Goal: Use online tool/utility: Use online tool/utility

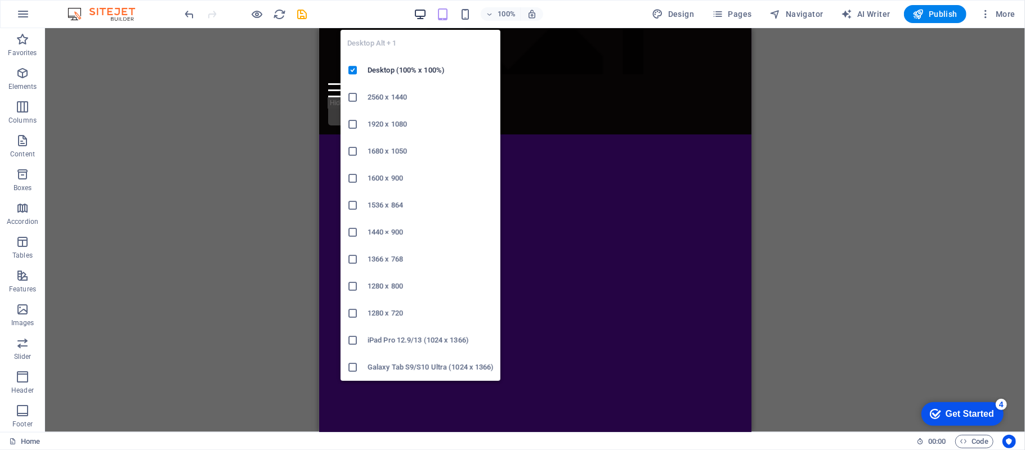
click at [422, 14] on icon "button" at bounding box center [420, 14] width 13 height 13
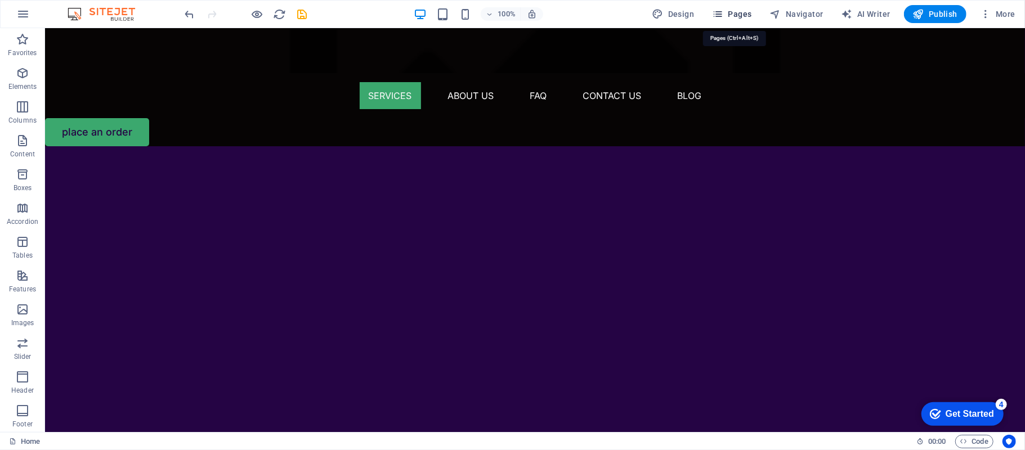
click at [733, 11] on span "Pages" at bounding box center [731, 13] width 39 height 11
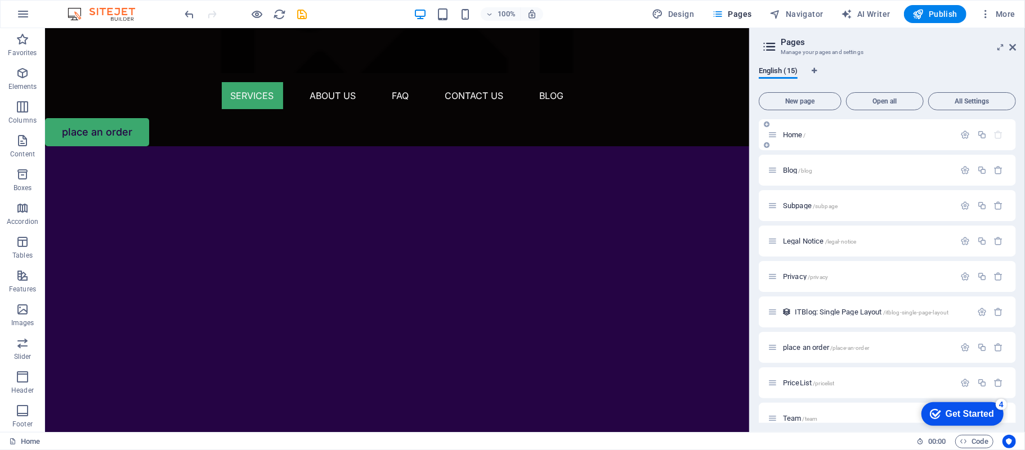
click at [789, 133] on span "Home /" at bounding box center [794, 135] width 23 height 8
click at [303, 15] on icon "save" at bounding box center [302, 14] width 13 height 13
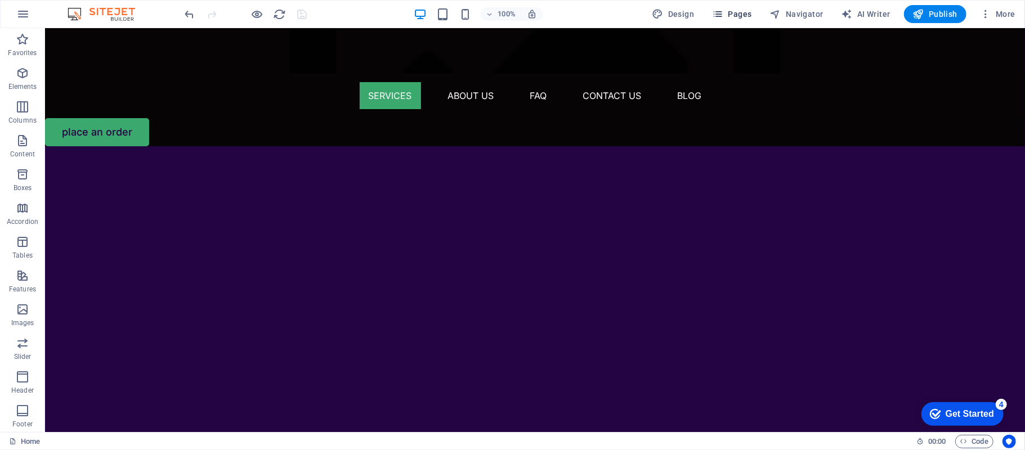
click at [742, 15] on span "Pages" at bounding box center [731, 13] width 39 height 11
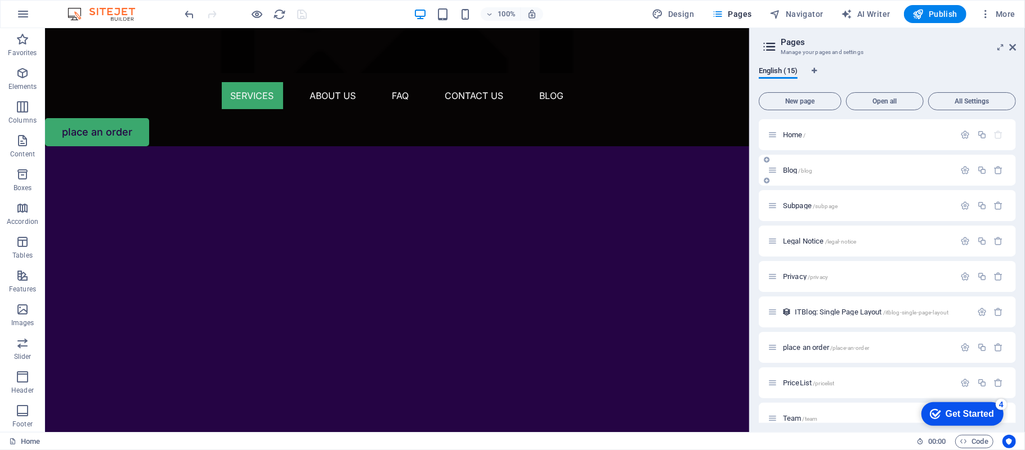
click at [796, 166] on div "Blog /blog" at bounding box center [861, 170] width 187 height 13
click at [795, 172] on span "Blog /blog" at bounding box center [797, 170] width 29 height 8
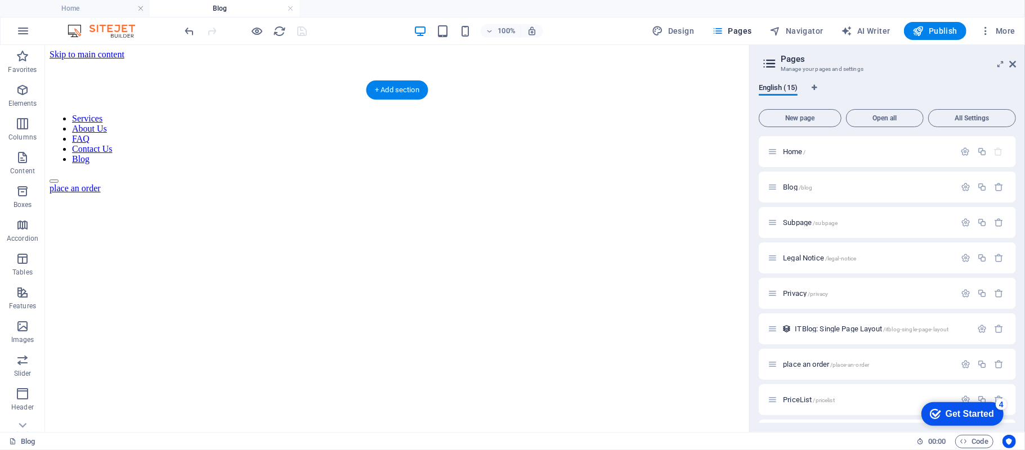
click at [422, 193] on figure at bounding box center [396, 193] width 695 height 0
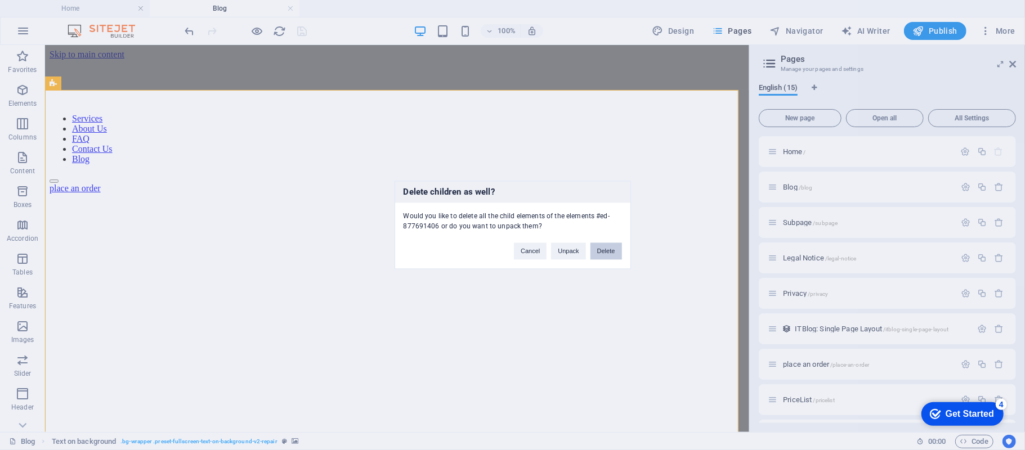
click at [595, 251] on button "Delete" at bounding box center [607, 251] width 32 height 17
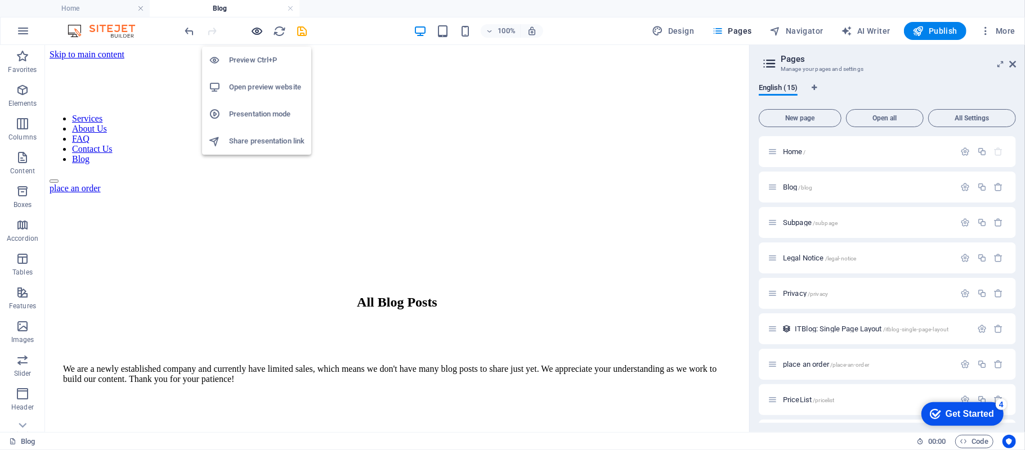
click at [259, 29] on icon "button" at bounding box center [257, 31] width 13 height 13
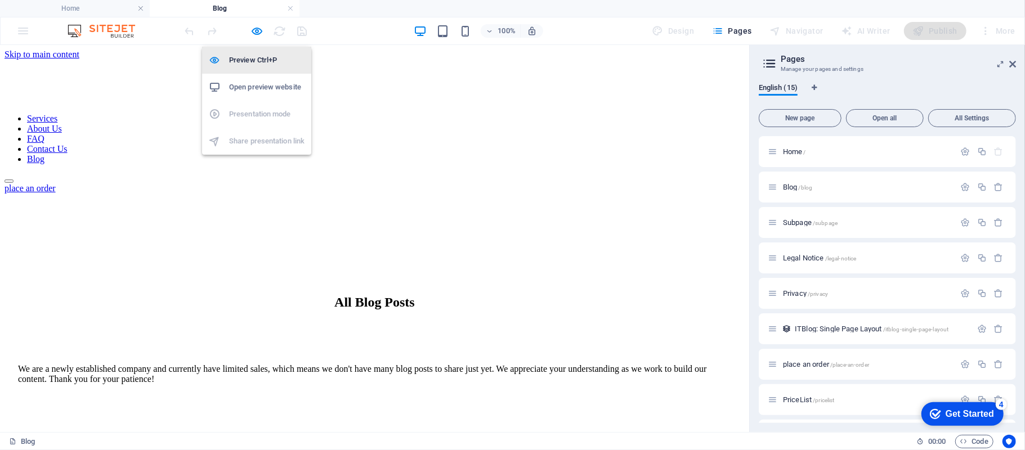
click at [271, 66] on h6 "Preview Ctrl+P" at bounding box center [266, 60] width 75 height 14
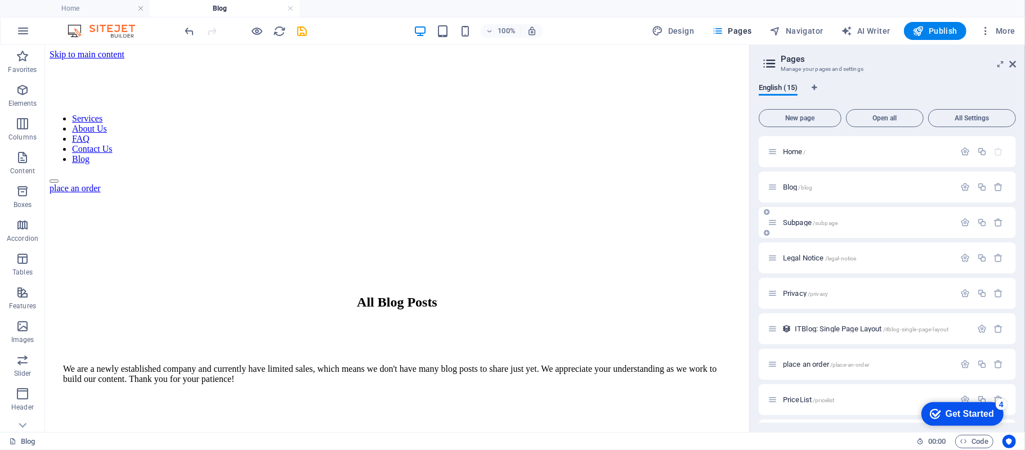
click at [796, 217] on div "Subpage /subpage" at bounding box center [861, 222] width 187 height 13
click at [796, 220] on span "Subpage /subpage" at bounding box center [810, 222] width 55 height 8
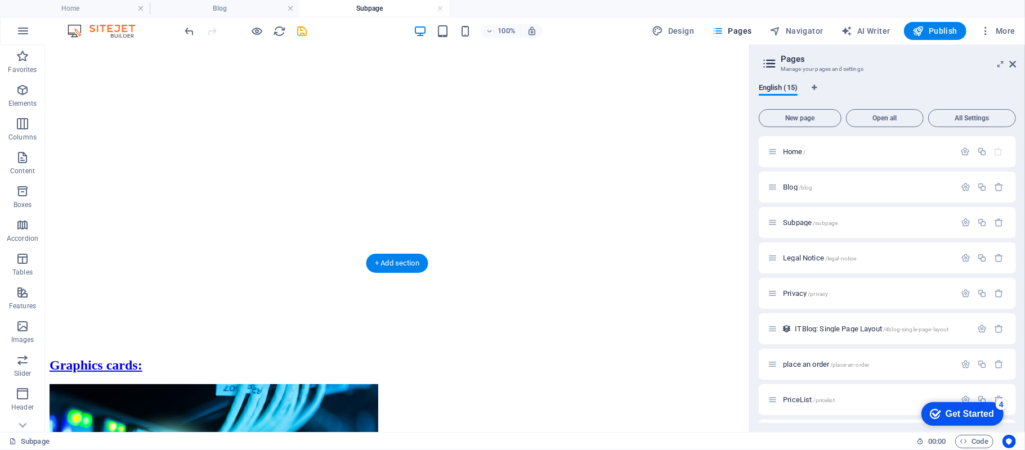
scroll to position [225, 0]
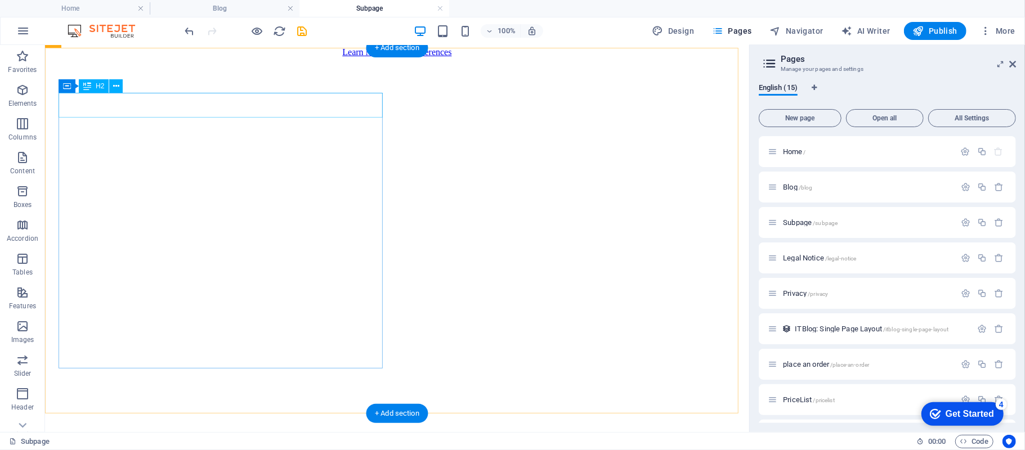
click at [189, 434] on div "Graphics cards:" at bounding box center [396, 441] width 695 height 15
select select "8"
select select
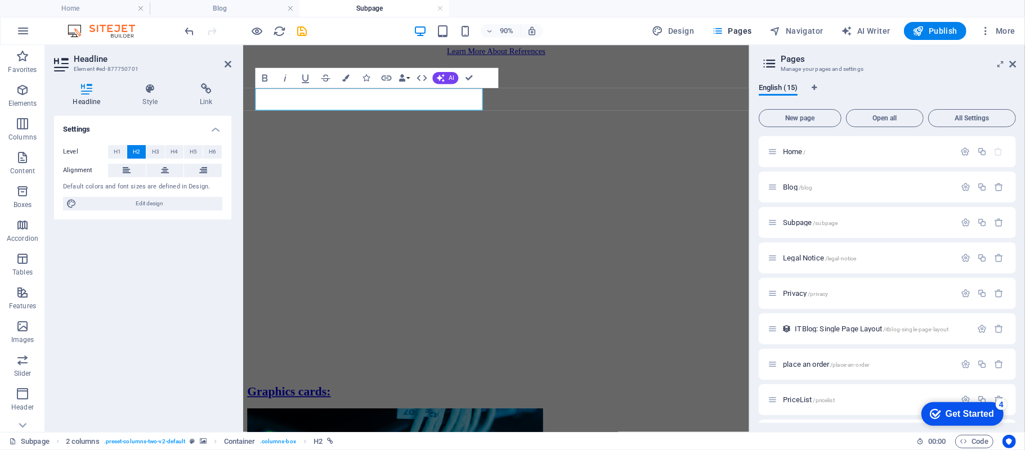
drag, startPoint x: 230, startPoint y: 75, endPoint x: 212, endPoint y: 95, distance: 26.7
click at [228, 77] on div "Headline Style Link Settings Level H1 H2 H3 H4 H5 H6 Alignment Default colors a…" at bounding box center [142, 253] width 195 height 358
click at [212, 95] on h4 "Link" at bounding box center [206, 95] width 50 height 24
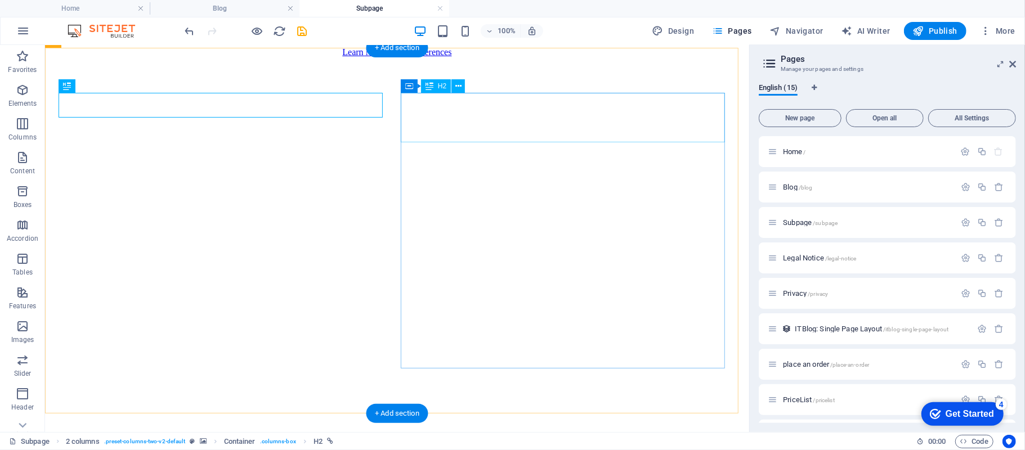
select select "9"
select select
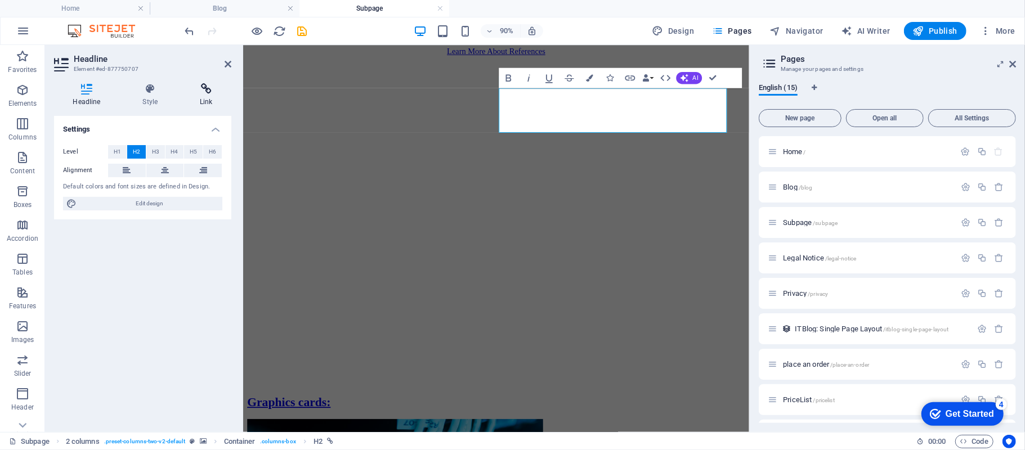
click at [200, 102] on h4 "Link" at bounding box center [206, 95] width 50 height 24
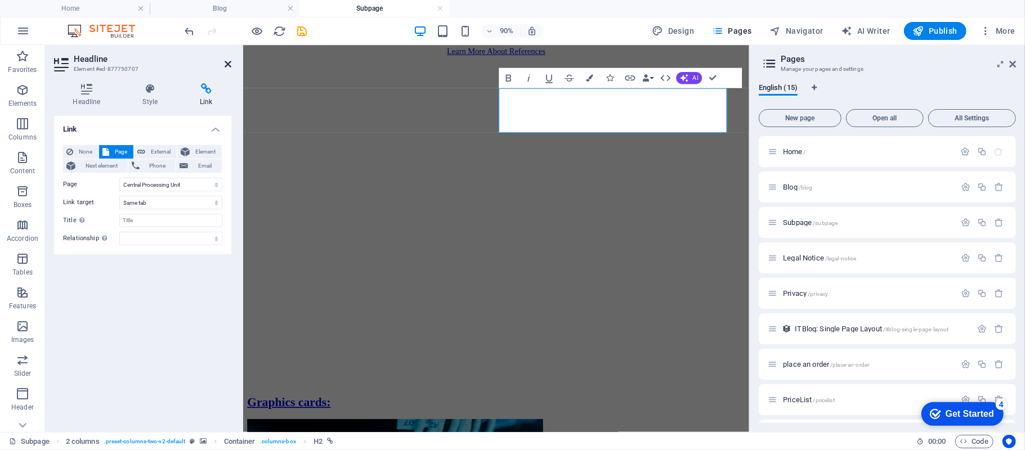
click at [226, 61] on icon at bounding box center [228, 64] width 7 height 9
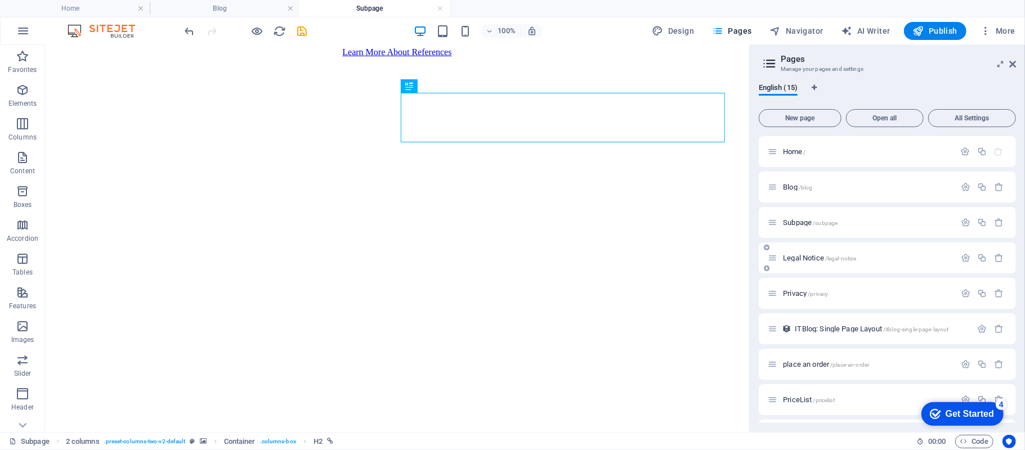
click at [807, 256] on span "Legal Notice /legal-notice" at bounding box center [819, 258] width 73 height 8
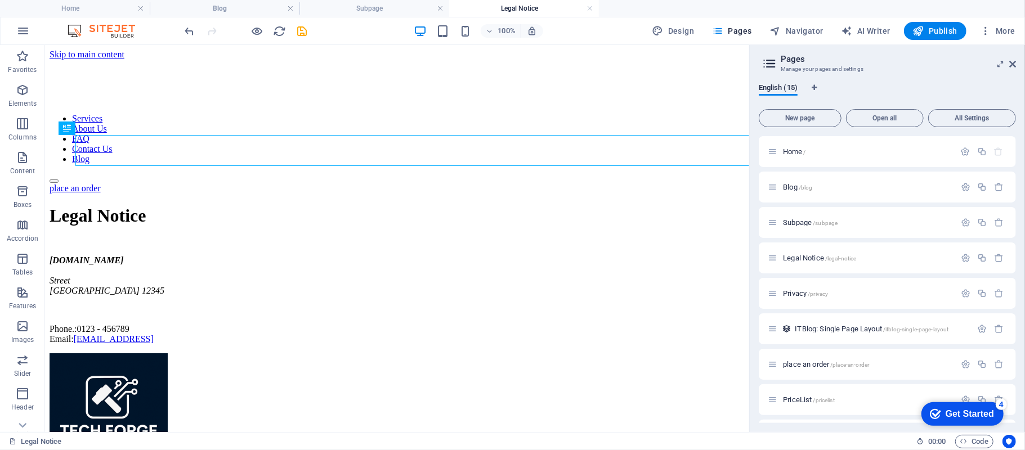
scroll to position [0, 0]
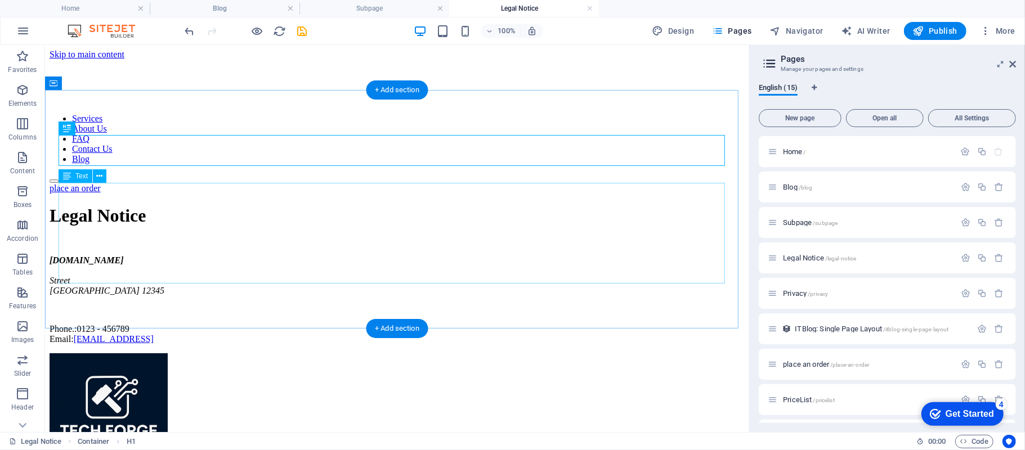
drag, startPoint x: 83, startPoint y: 227, endPoint x: 128, endPoint y: 273, distance: 64.1
click at [83, 255] on div "[DOMAIN_NAME] [GEOGRAPHIC_DATA] 12345 Phone.: 0123 - 456789 Email: [EMAIL_ADDRE…" at bounding box center [396, 299] width 695 height 89
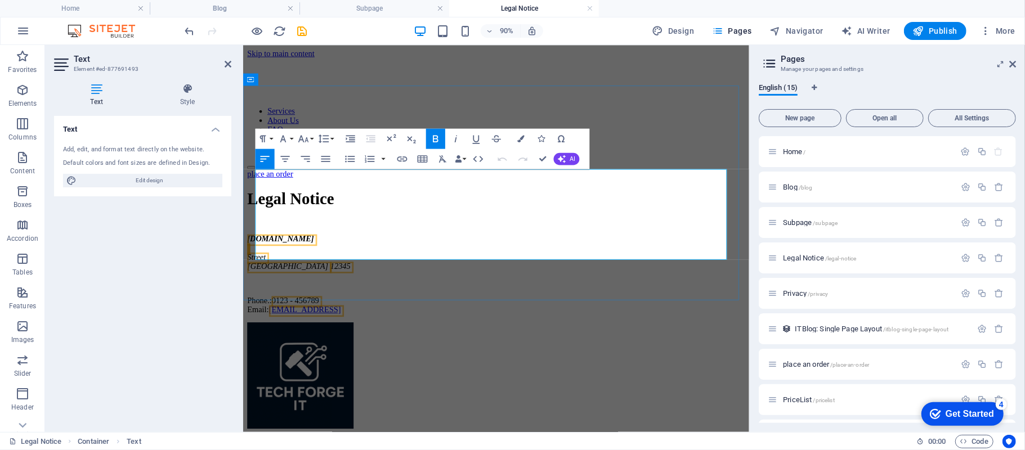
click at [310, 255] on address "[DOMAIN_NAME] [GEOGRAPHIC_DATA] 12345" at bounding box center [523, 275] width 553 height 41
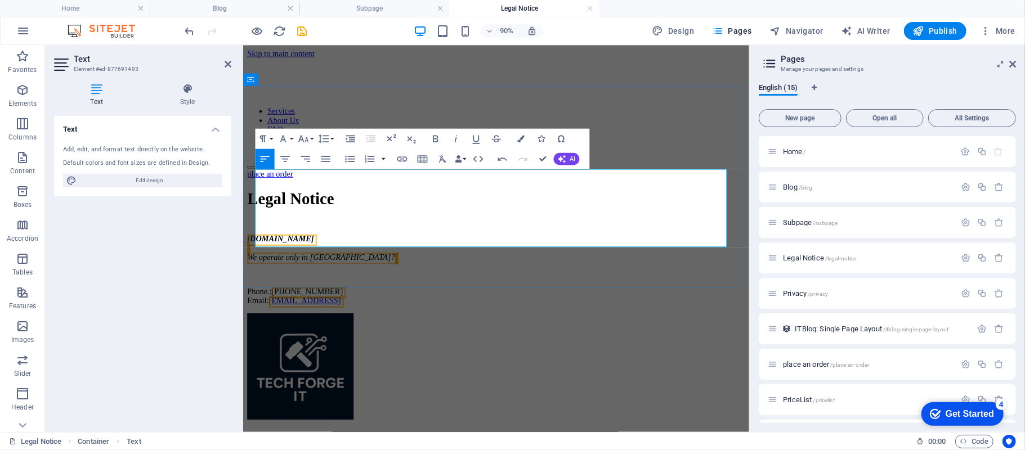
scroll to position [0, 3]
drag, startPoint x: 502, startPoint y: 262, endPoint x: 283, endPoint y: 258, distance: 219.0
click at [283, 314] on p "Phone.: [PHONE_NUMBER] Email: [EMAIL_ADDRESS]" at bounding box center [523, 324] width 553 height 20
drag, startPoint x: 312, startPoint y: 254, endPoint x: 282, endPoint y: 260, distance: 31.4
click at [282, 314] on p "Phone.: [PHONE_NUMBER] Email: tit4" at bounding box center [523, 324] width 553 height 20
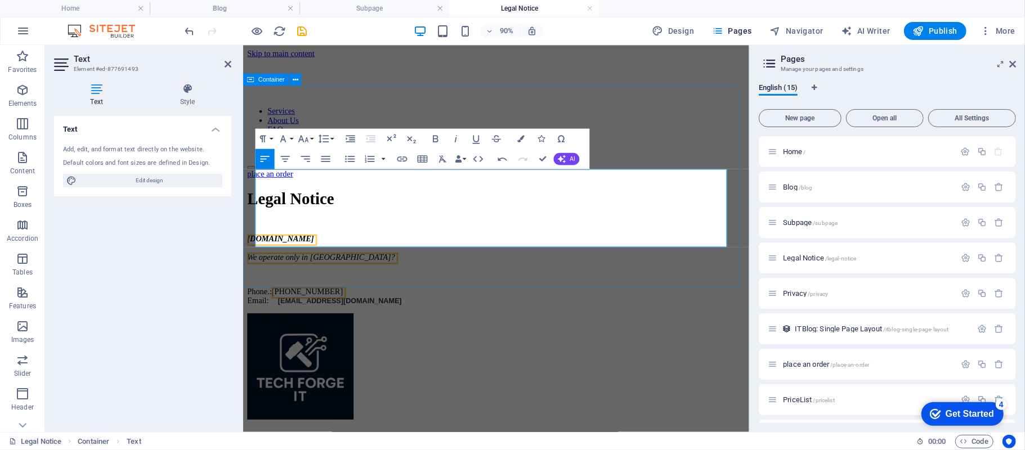
click at [714, 289] on div "Legal Notice [DOMAIN_NAME] We operate only in [GEOGRAPHIC_DATA]? Phone.: [PHONE…" at bounding box center [523, 269] width 553 height 128
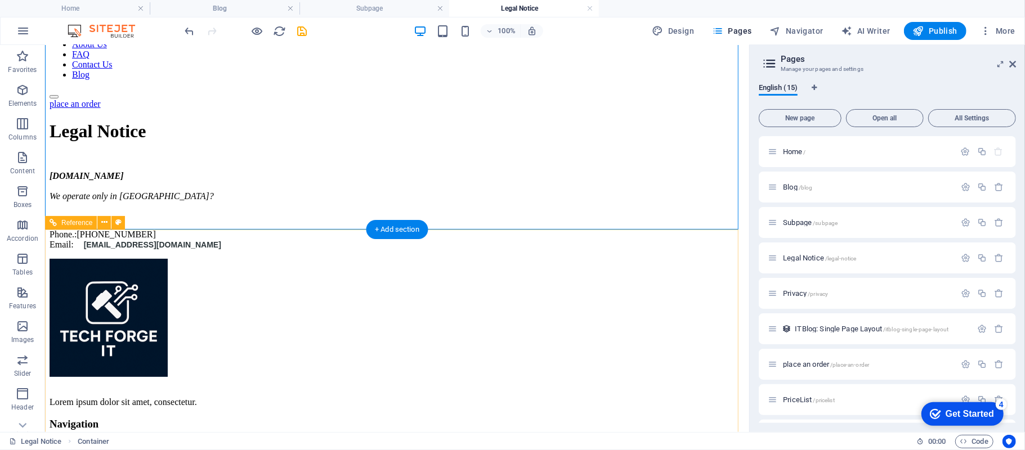
scroll to position [225, 0]
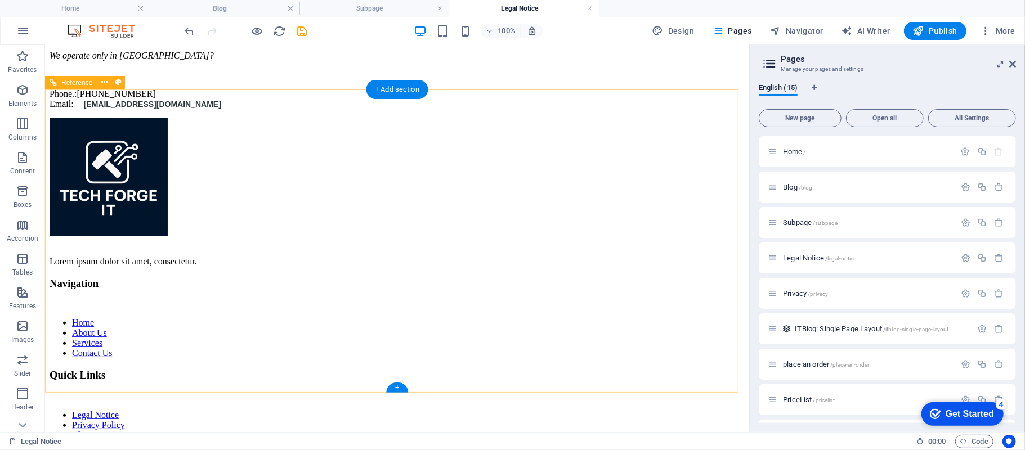
click at [126, 264] on div "Lorem ipsum dolor sit amet, consectetur." at bounding box center [396, 261] width 695 height 10
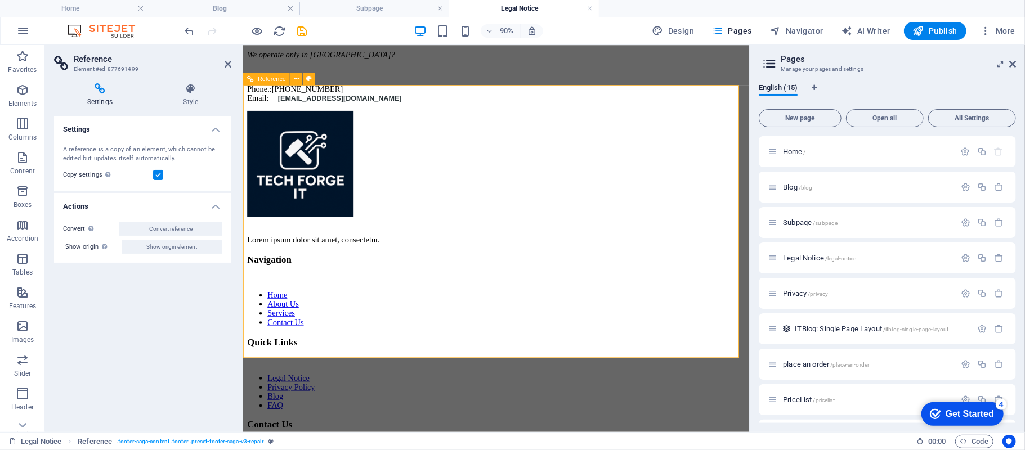
click at [309, 266] on div "Lorem ipsum dolor sit amet, consectetur." at bounding box center [523, 261] width 553 height 10
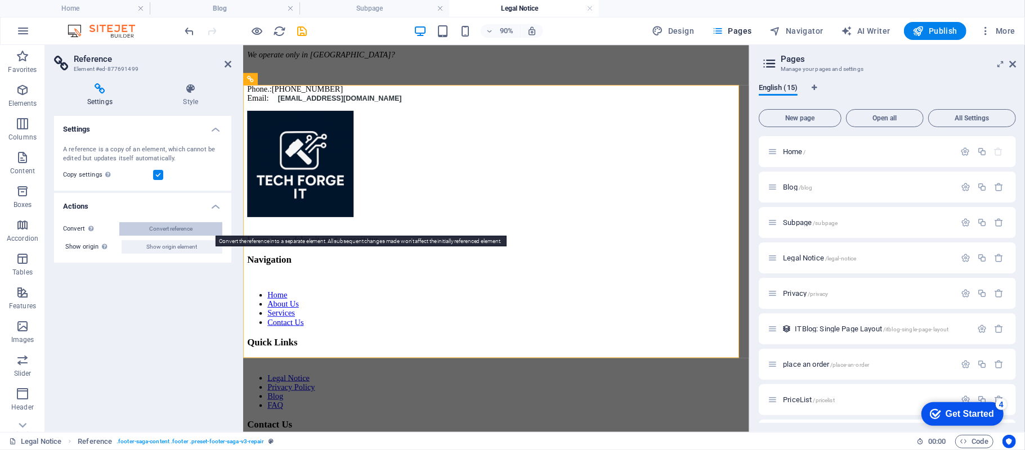
click at [185, 230] on span "Convert reference" at bounding box center [170, 229] width 43 height 14
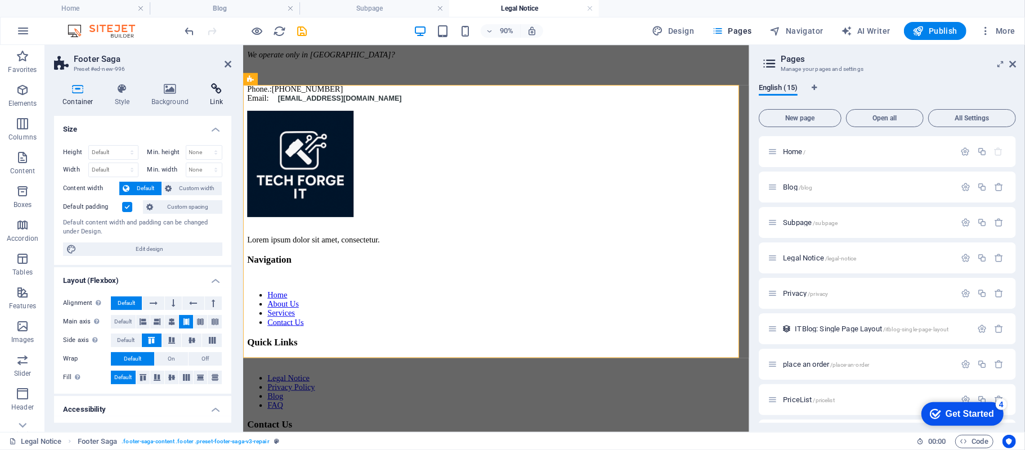
click at [220, 88] on icon at bounding box center [217, 88] width 30 height 11
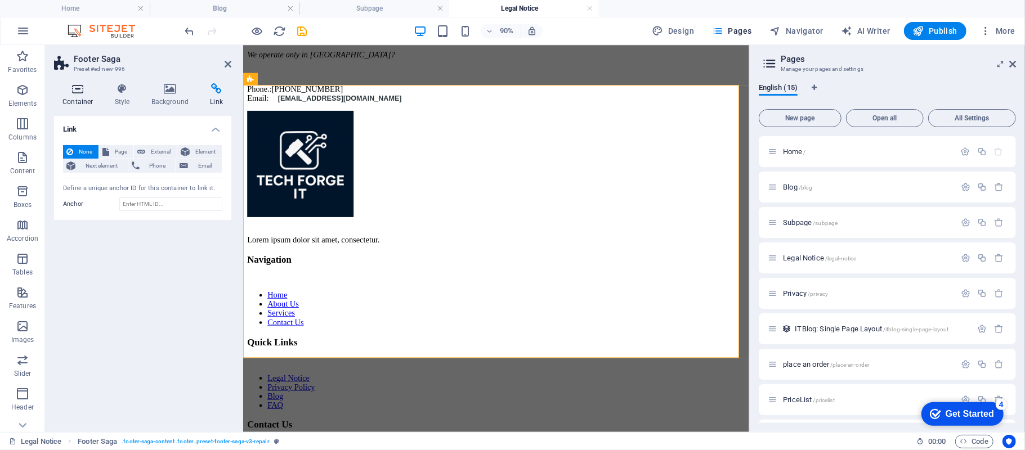
click at [77, 86] on icon at bounding box center [78, 88] width 48 height 11
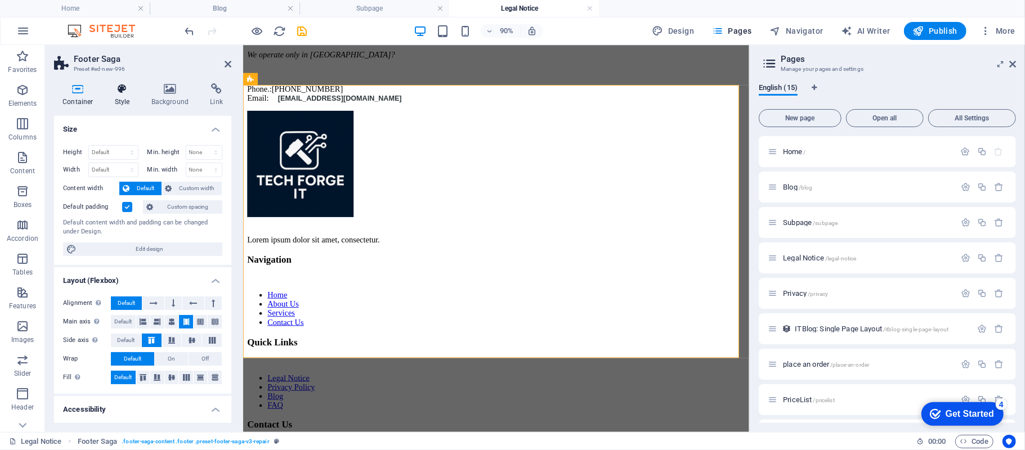
click at [120, 102] on h4 "Style" at bounding box center [124, 95] width 37 height 24
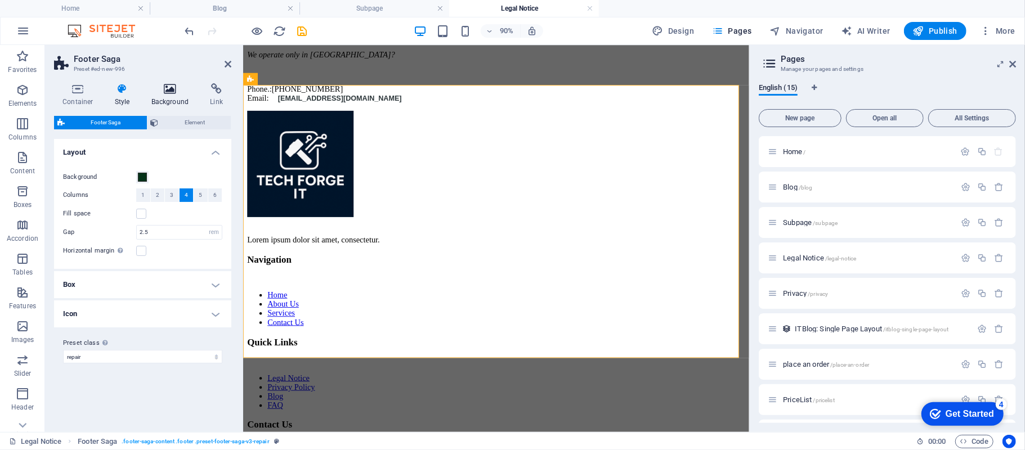
click at [158, 91] on icon at bounding box center [170, 88] width 55 height 11
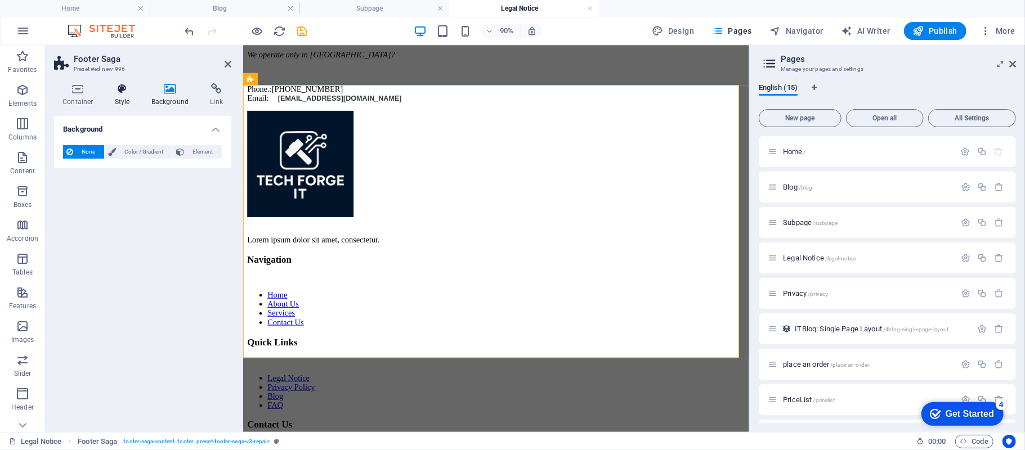
click at [124, 97] on h4 "Style" at bounding box center [124, 95] width 37 height 24
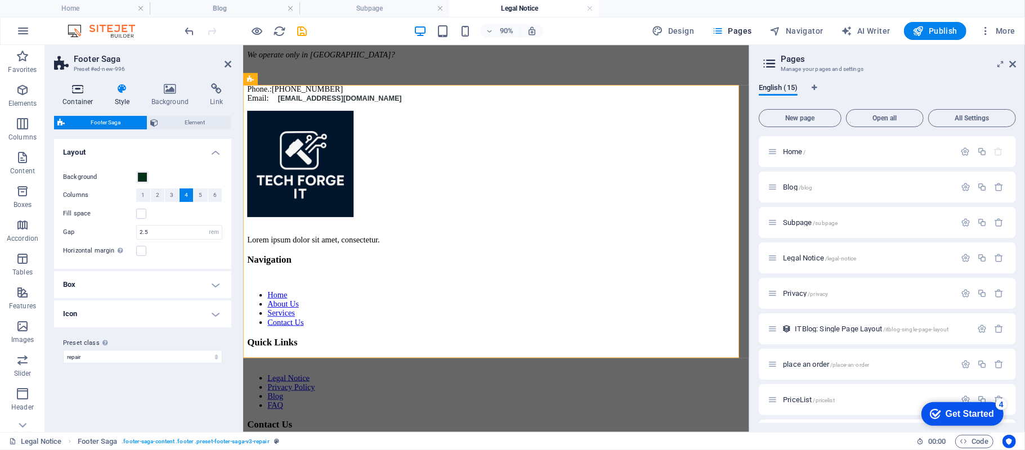
click at [77, 88] on icon at bounding box center [78, 88] width 48 height 11
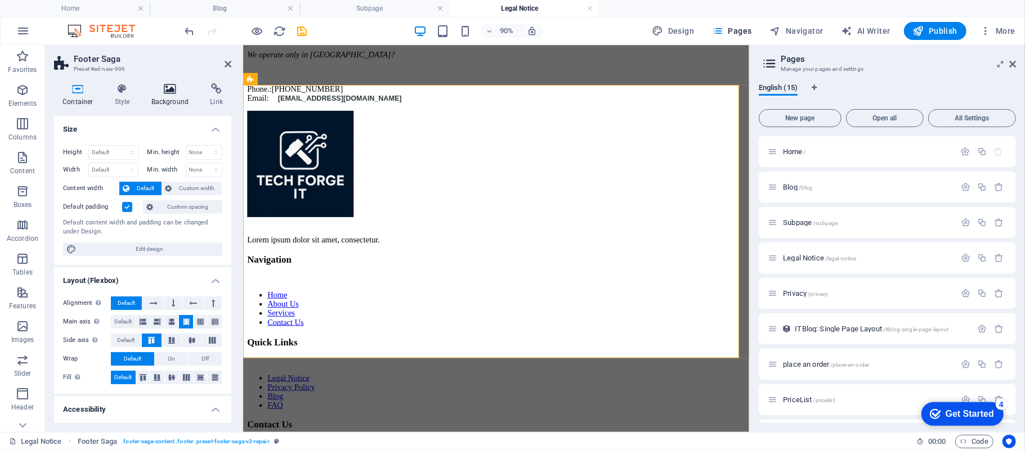
click at [167, 88] on icon at bounding box center [170, 88] width 55 height 11
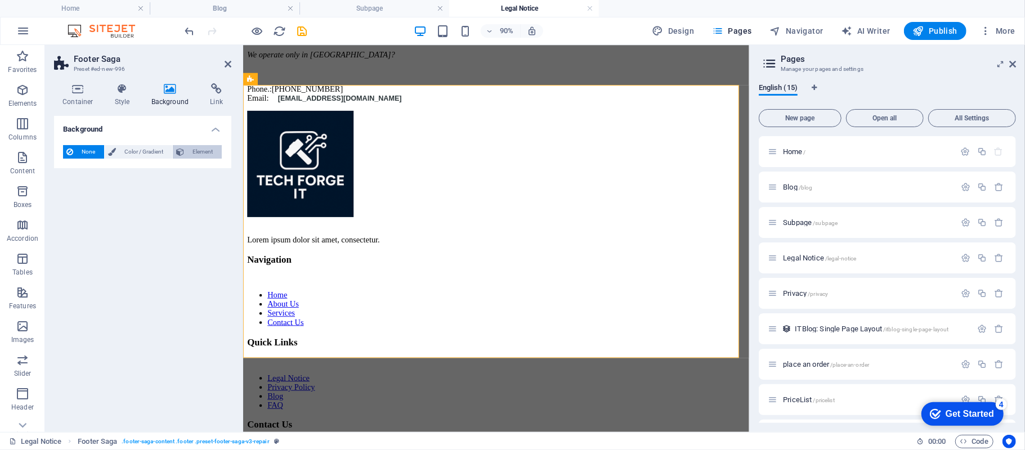
click at [191, 152] on span "Element" at bounding box center [202, 152] width 31 height 14
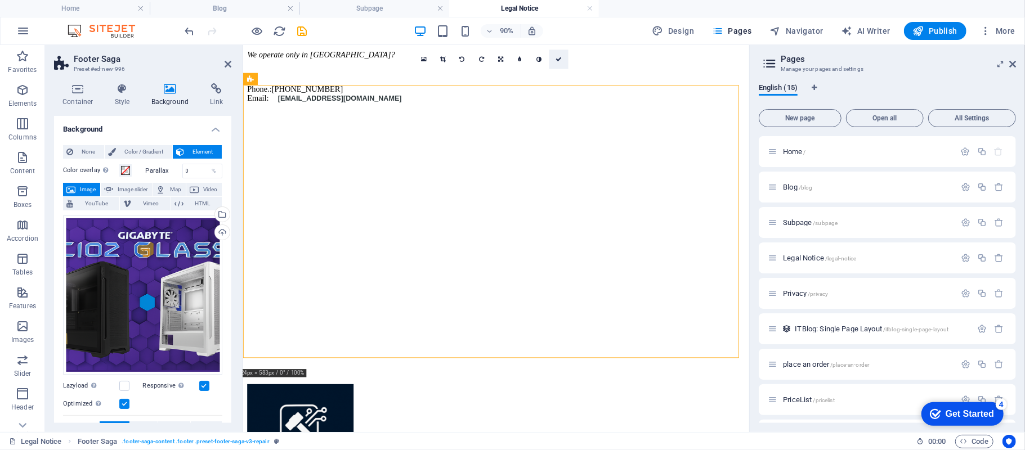
drag, startPoint x: 561, startPoint y: 52, endPoint x: 469, endPoint y: 139, distance: 126.3
click at [561, 52] on link at bounding box center [558, 59] width 19 height 19
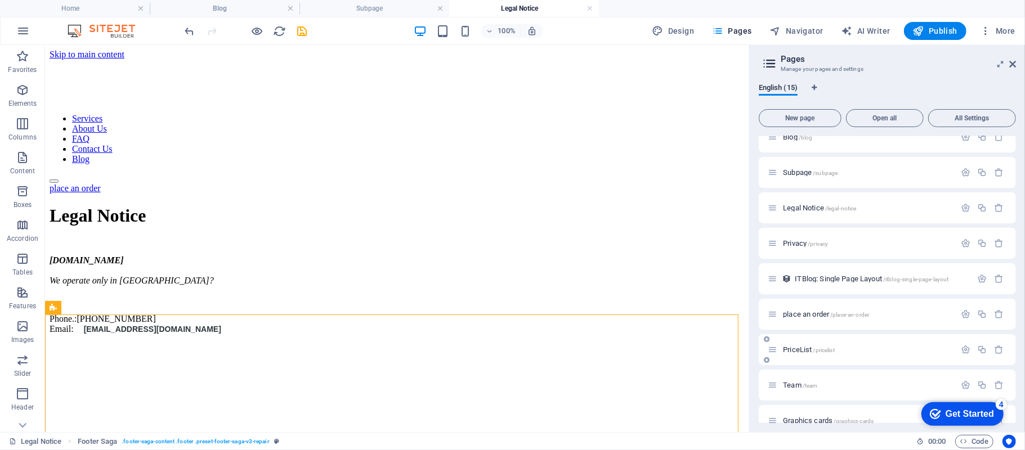
scroll to position [75, 0]
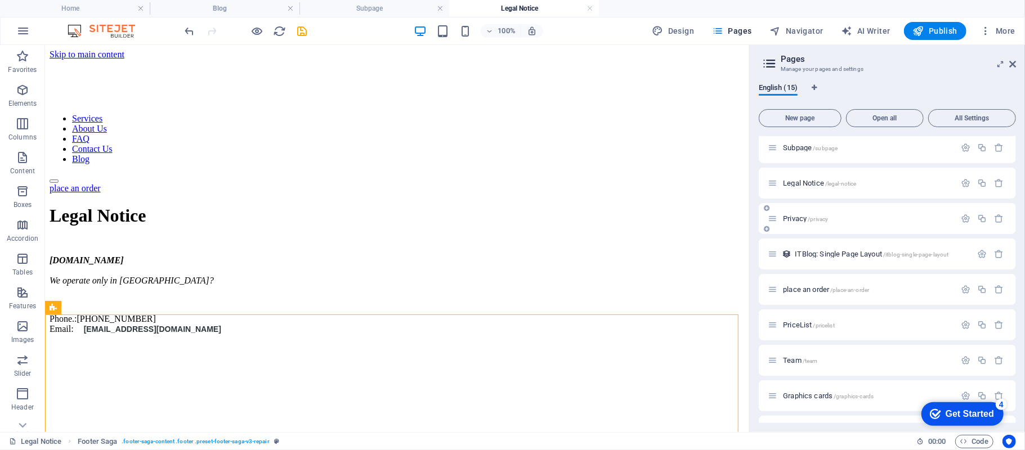
click at [796, 218] on span "Privacy /privacy" at bounding box center [805, 219] width 45 height 8
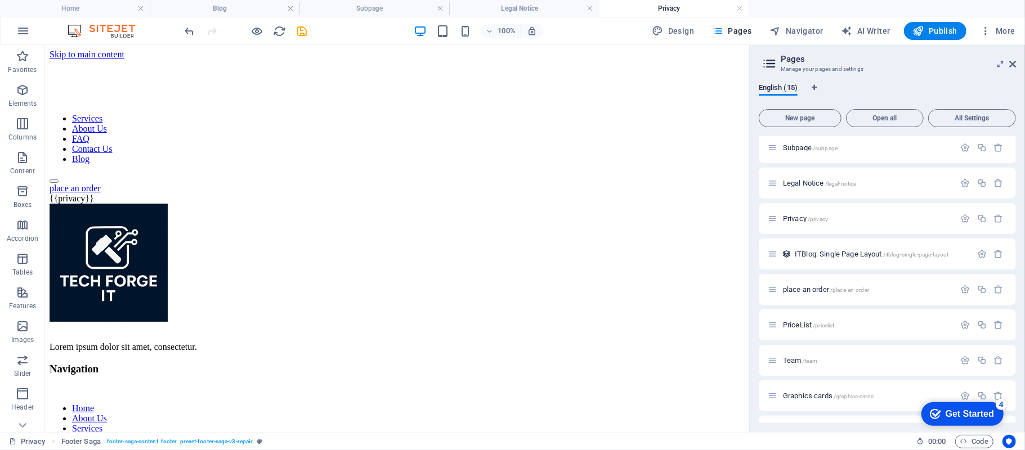
scroll to position [0, 0]
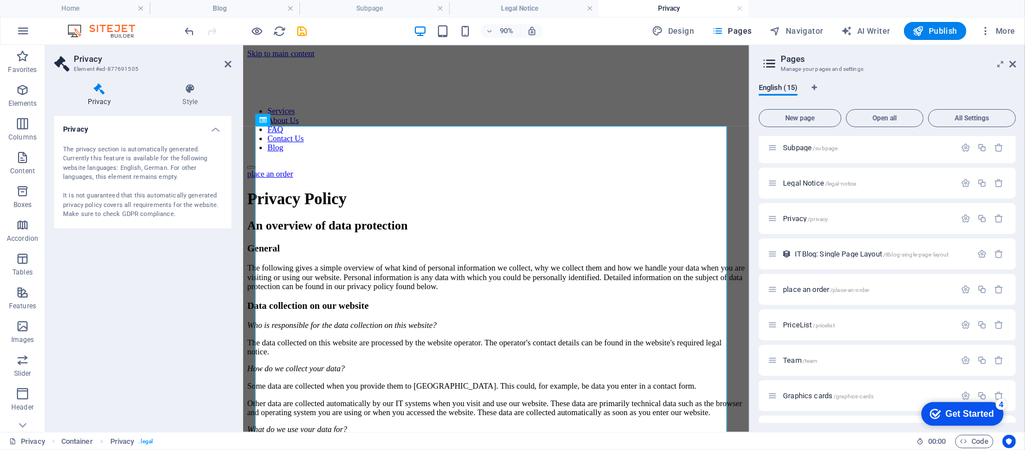
click at [1017, 68] on aside "Pages Manage your pages and settings English (15) New page Open all All Setting…" at bounding box center [887, 238] width 276 height 387
drag, startPoint x: 1010, startPoint y: 60, endPoint x: 748, endPoint y: 15, distance: 265.7
click at [1010, 60] on icon at bounding box center [1013, 64] width 7 height 9
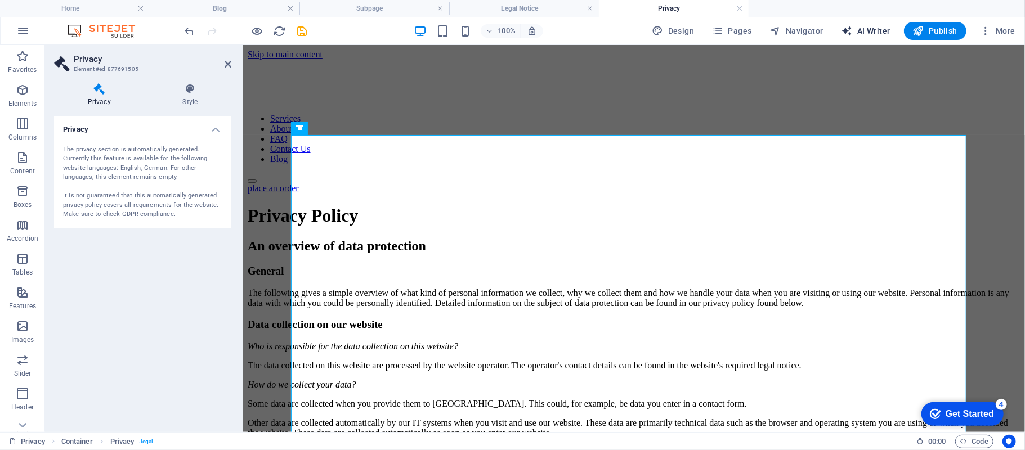
click at [870, 28] on span "AI Writer" at bounding box center [866, 30] width 49 height 11
select select "English"
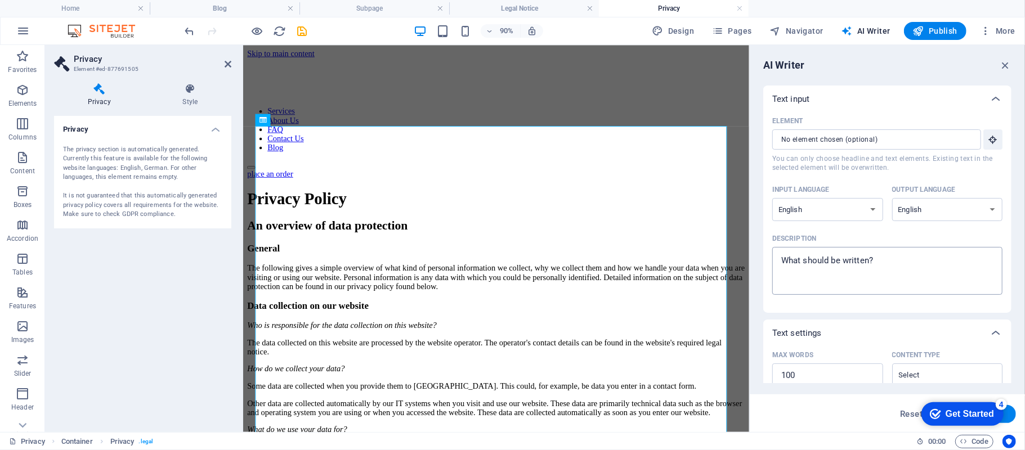
type textarea "x"
click at [836, 262] on textarea "Description x ​" at bounding box center [887, 271] width 219 height 37
type textarea "h"
type textarea "x"
type textarea "he"
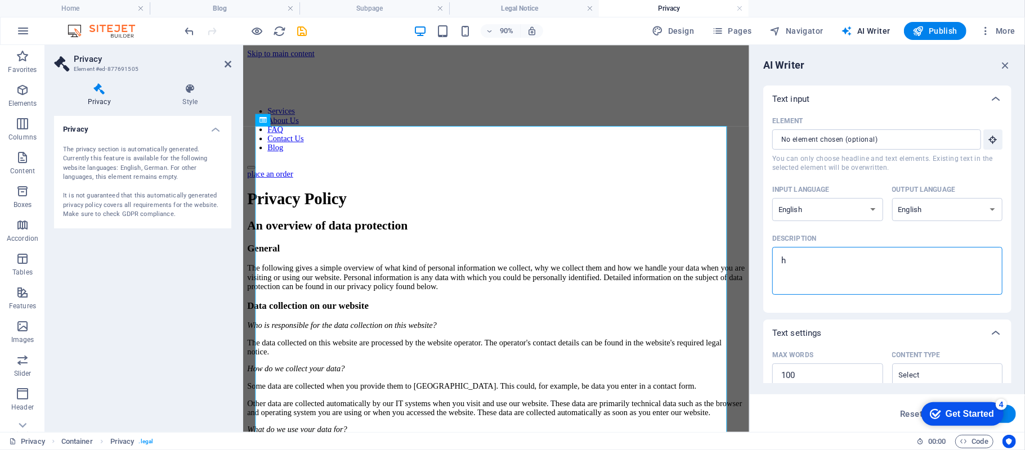
type textarea "x"
type textarea "hel"
type textarea "x"
type textarea "help"
type textarea "x"
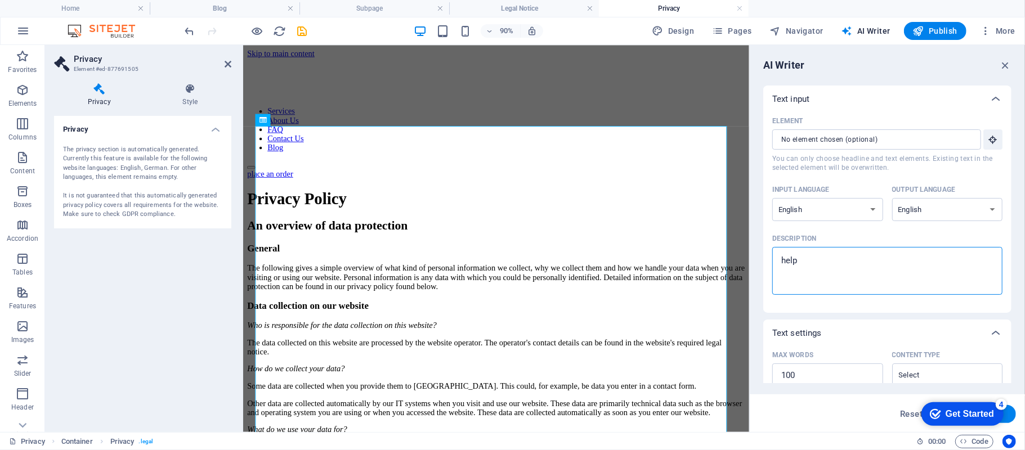
type textarea "help"
type textarea "x"
type textarea "help m"
type textarea "x"
type textarea "help me"
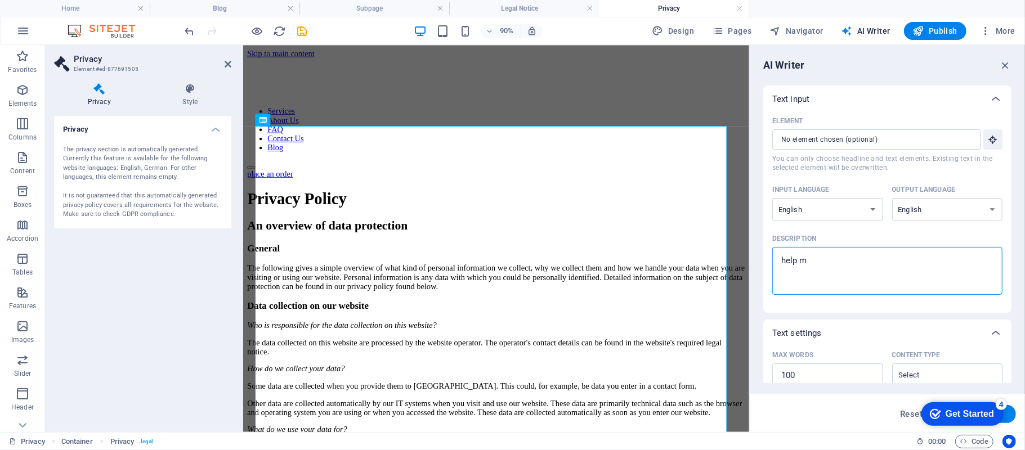
type textarea "x"
type textarea "help me"
type textarea "x"
type textarea "help me w"
type textarea "x"
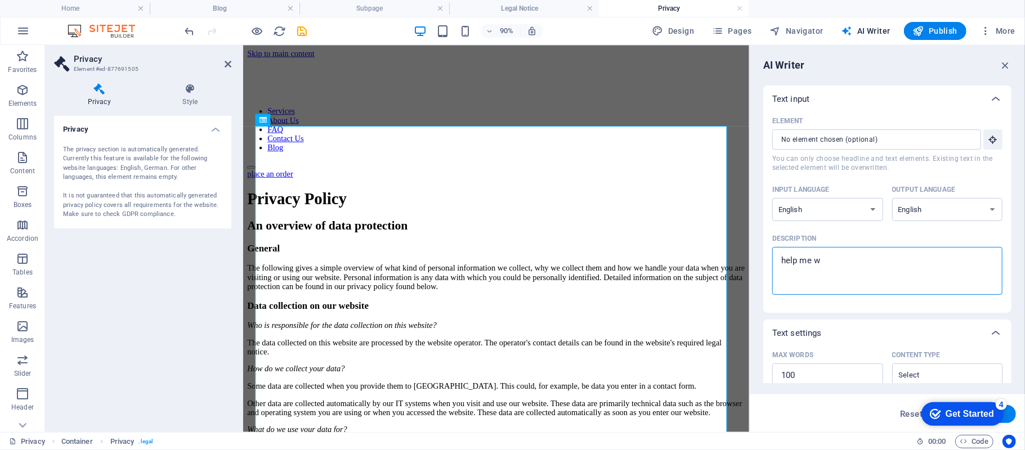
type textarea "help me wr"
type textarea "x"
type textarea "help me wri"
type textarea "x"
type textarea "help me writ"
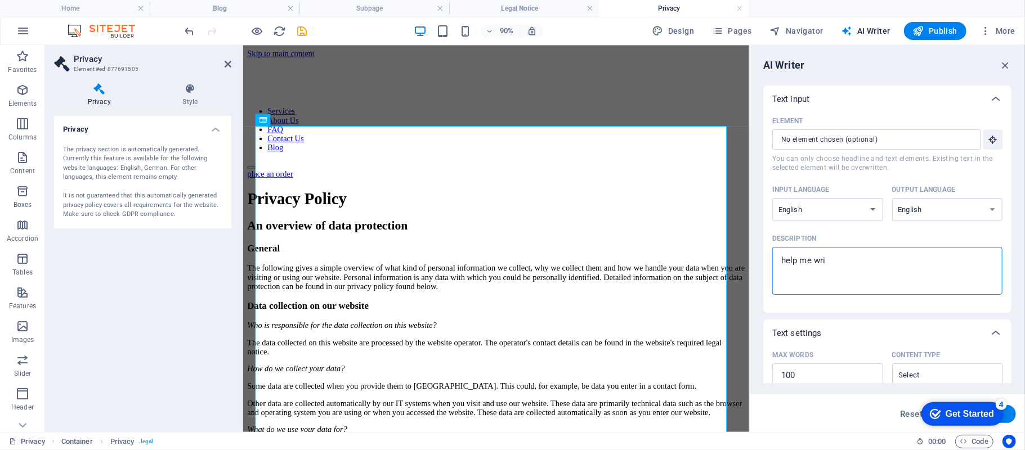
type textarea "x"
type textarea "help me write"
type textarea "x"
type textarea "help me write"
type textarea "x"
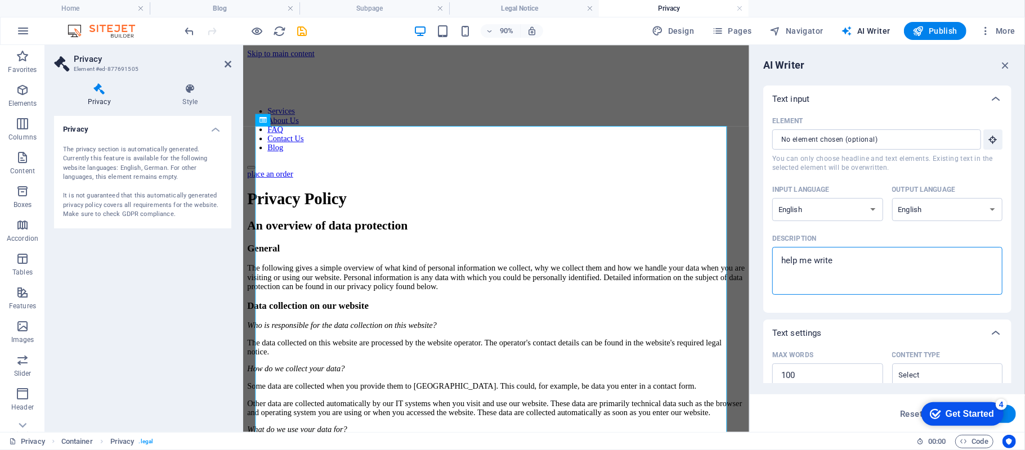
type textarea "help me write a"
type textarea "x"
type textarea "help me write a"
type textarea "x"
type textarea "help me write a p"
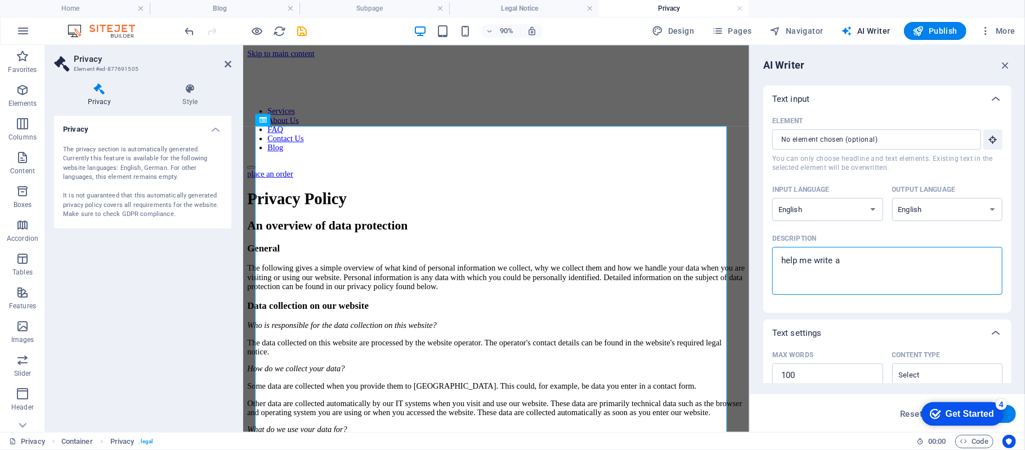
type textarea "x"
type textarea "help me write a pr"
type textarea "x"
type textarea "help me write a pri"
type textarea "x"
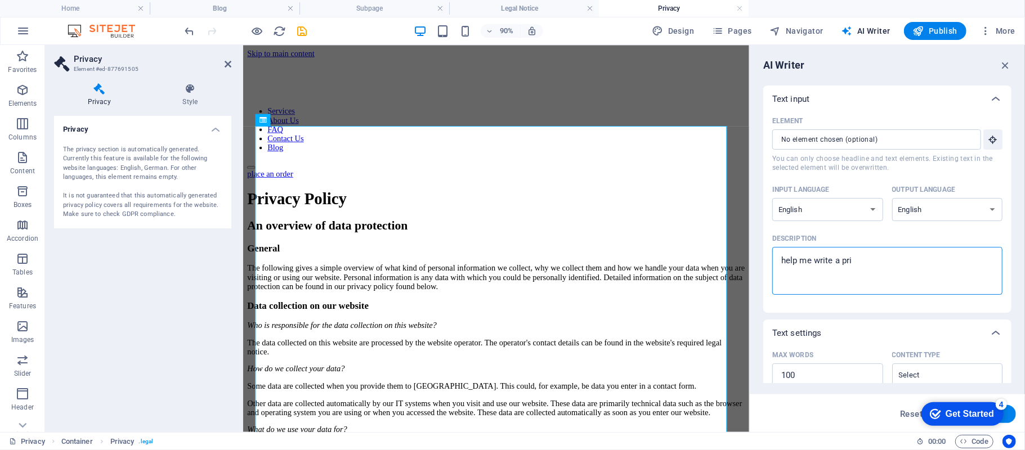
type textarea "help me write a priv"
type textarea "x"
type textarea "help me write a [PERSON_NAME]"
type textarea "x"
type textarea "help me write a privac"
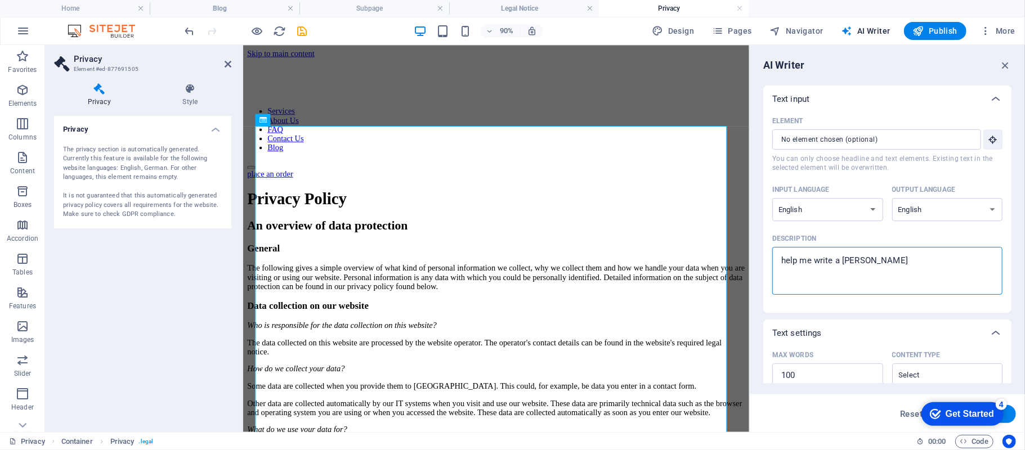
type textarea "x"
type textarea "help me write a privacy"
type textarea "x"
type textarea "help me write a privacy"
type textarea "x"
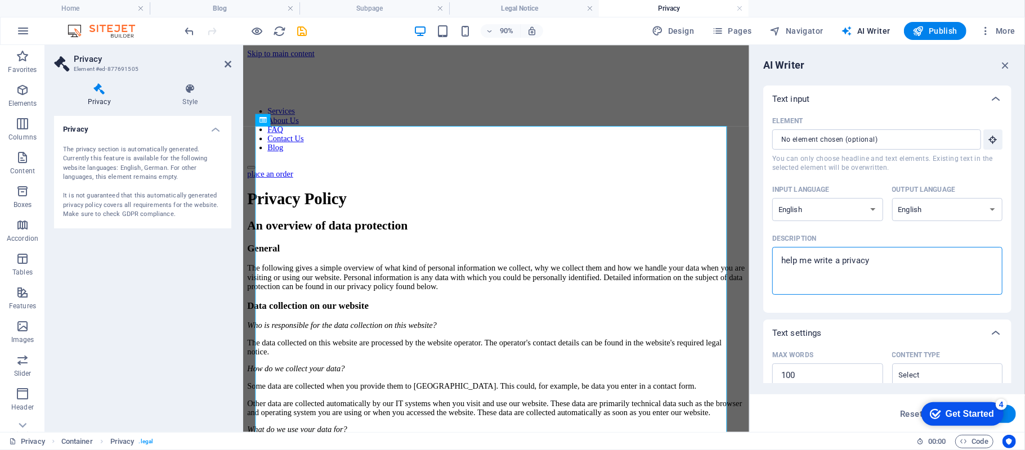
type textarea "help me write a privacy p"
type textarea "x"
type textarea "help me write a privacy po"
type textarea "x"
type textarea "help me write a privacy pol"
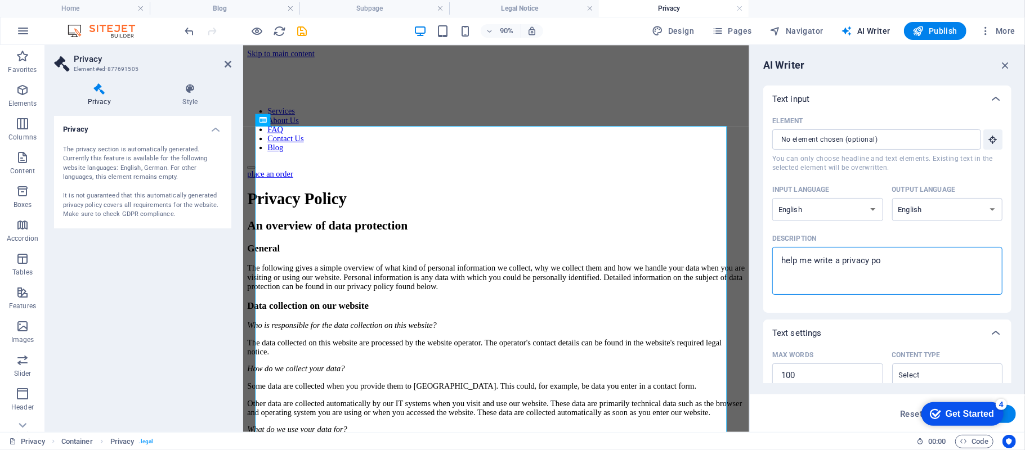
type textarea "x"
type textarea "help me write a privacy poli"
type textarea "x"
type textarea "help me write a privacy polic"
type textarea "x"
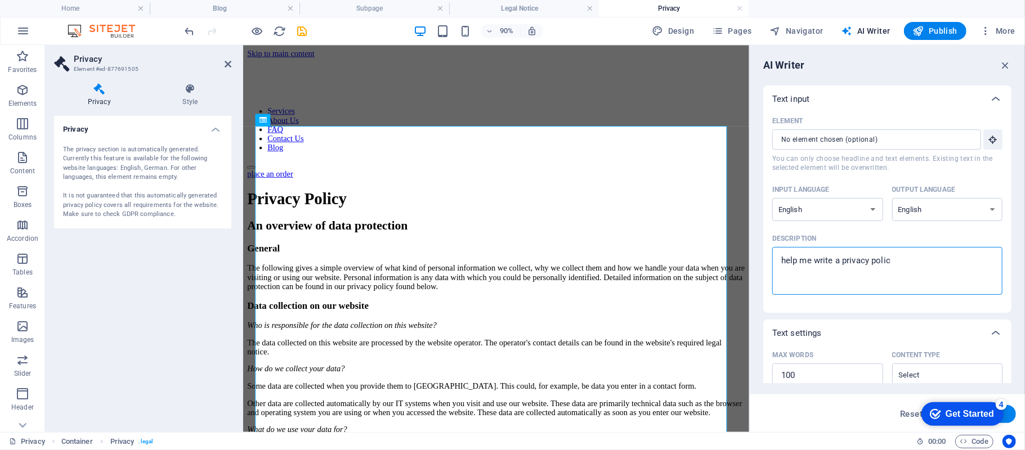
type textarea "help me write a privacy policy"
type textarea "x"
type textarea "help me write a privacy policy"
type textarea "x"
type textarea "help me write a privacy policy f"
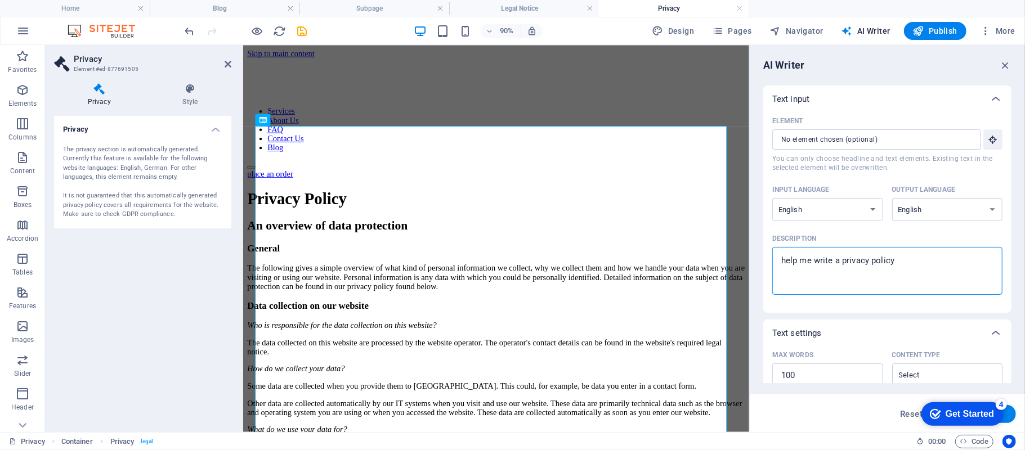
type textarea "x"
type textarea "help me write a privacy policy fo"
type textarea "x"
type textarea "help me write a privacy policy for"
type textarea "x"
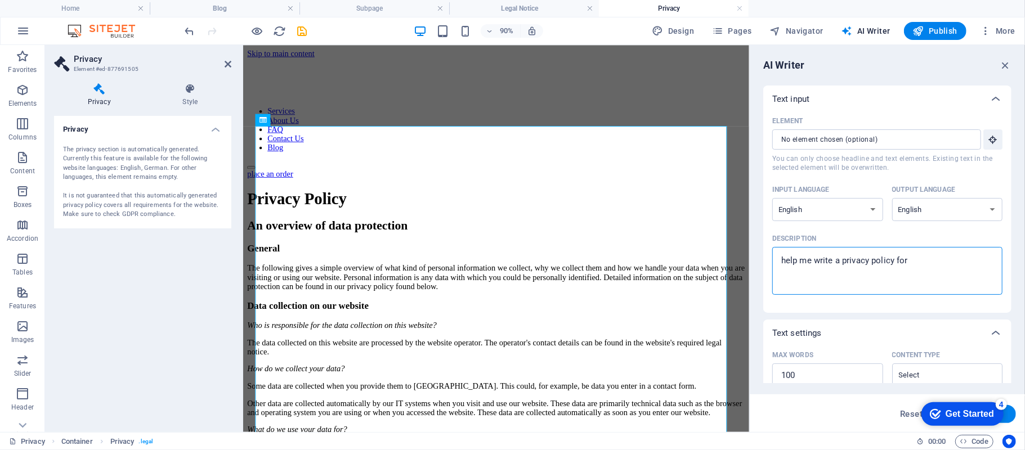
type textarea "help me write a privacy policy for"
type textarea "x"
type textarea "help me write a privacy policy for o"
type textarea "x"
type textarea "help me write a privacy policy for ou"
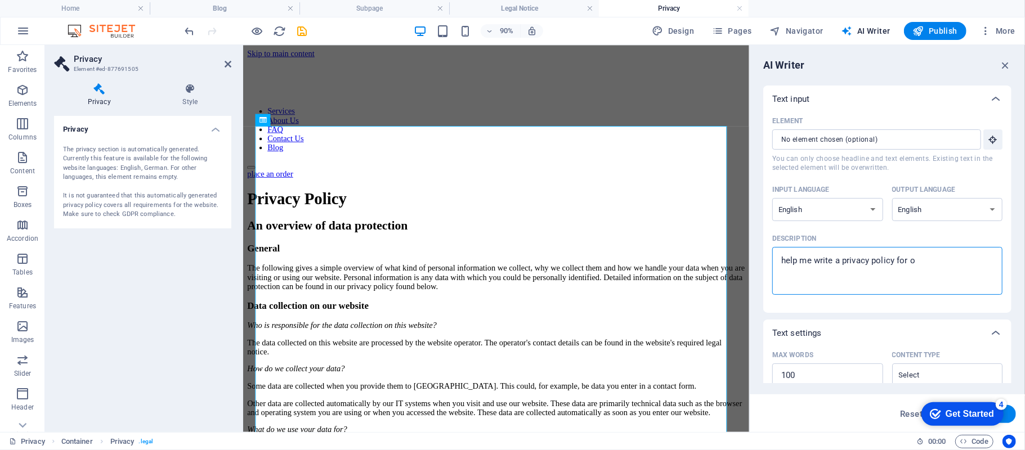
type textarea "x"
type textarea "help me write a privacy policy for our"
type textarea "x"
type textarea "help me write a privacy policy for our"
type textarea "x"
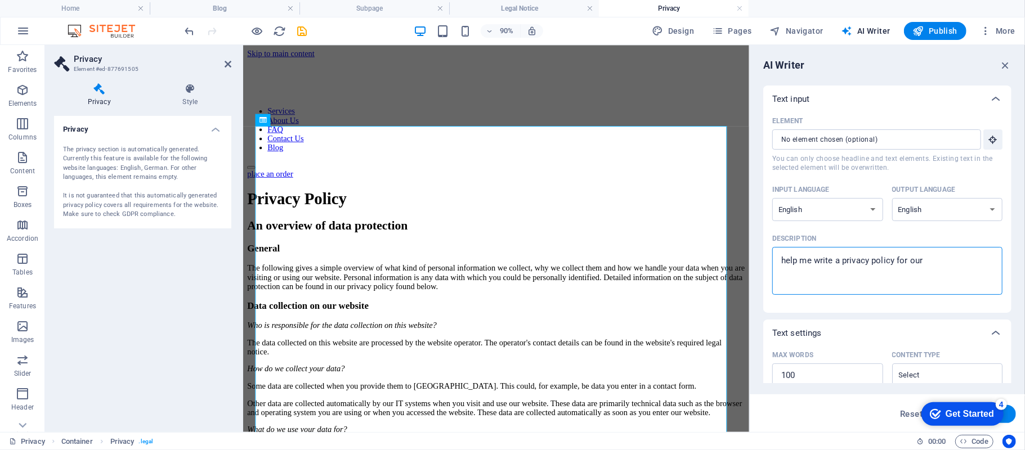
type textarea "help me write a privacy policy for our b"
type textarea "x"
type textarea "help me write a privacy policy for our bu"
type textarea "x"
type textarea "help me write a privacy policy for our bus"
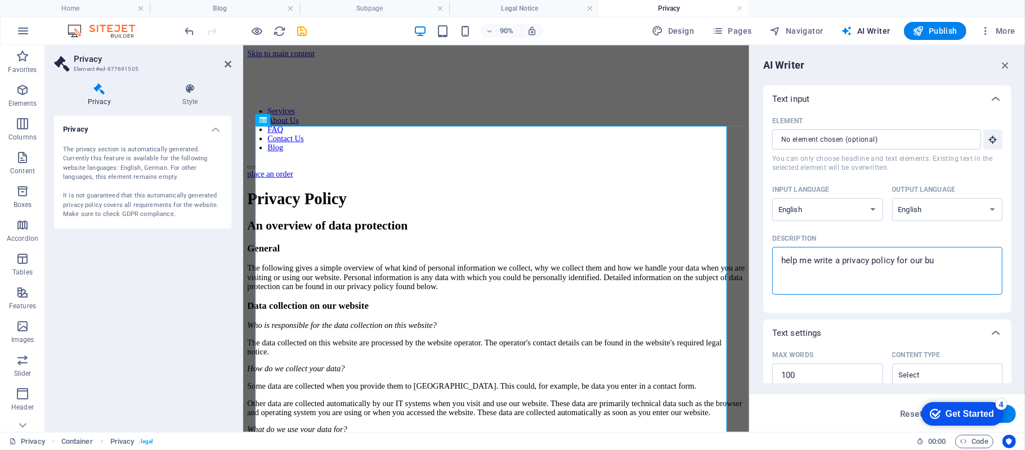
type textarea "x"
type textarea "help me write a privacy policy for our busi"
type textarea "x"
type textarea "help me write a privacy policy for our busin"
type textarea "x"
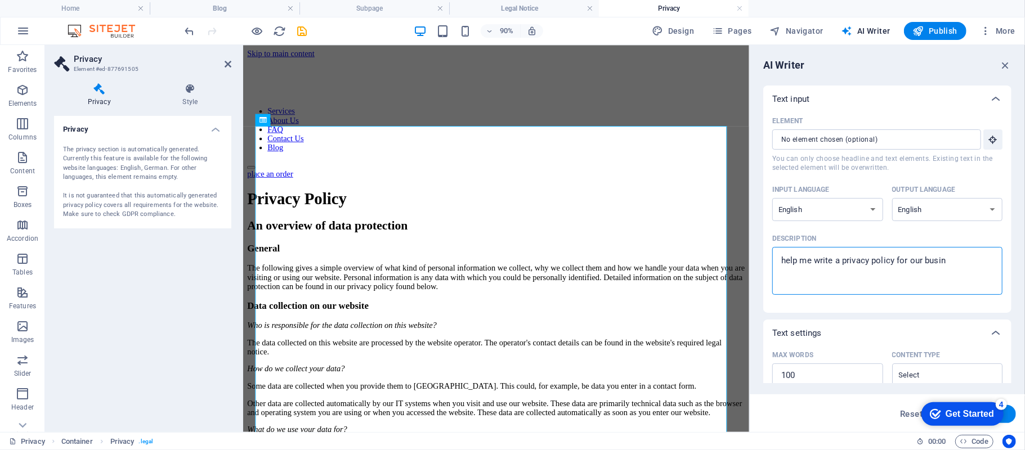
type textarea "help me write a privacy policy for our busine"
type textarea "x"
type textarea "help me write a privacy policy for our busines"
type textarea "x"
type textarea "help me write a privacy policy for our business"
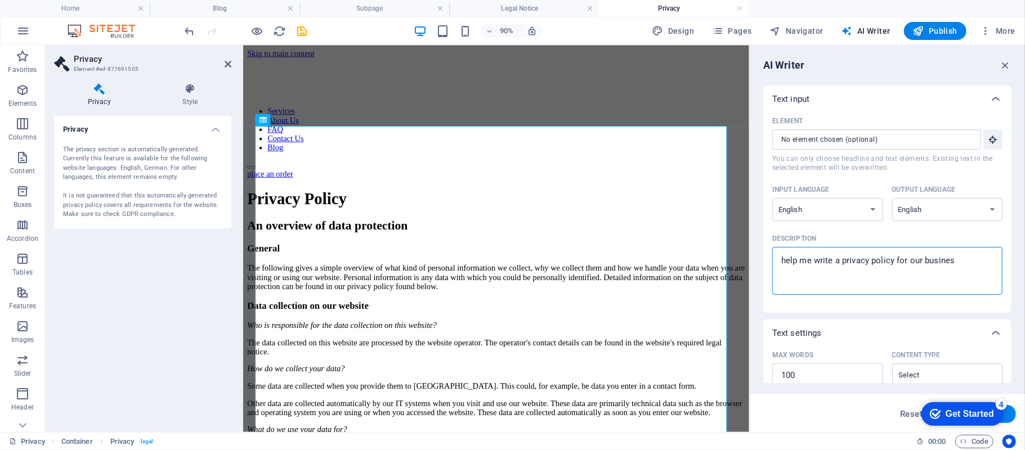
type textarea "x"
type textarea "help me write a privacy policy for our business"
type textarea "x"
type textarea "help me write a privacy policy for our business t"
type textarea "x"
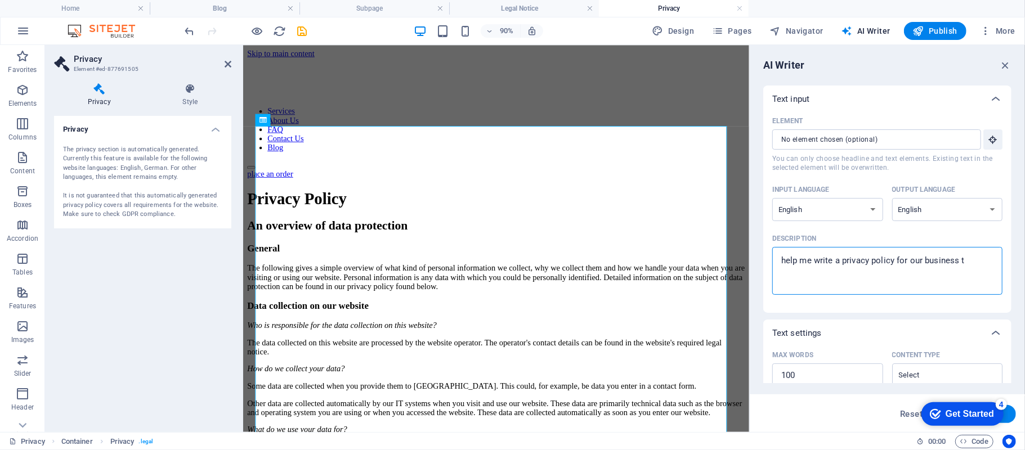
type textarea "help me write a privacy policy for our business th"
type textarea "x"
type textarea "help me write a privacy policy for our business tha"
type textarea "x"
type textarea "help me write a privacy policy for our business that"
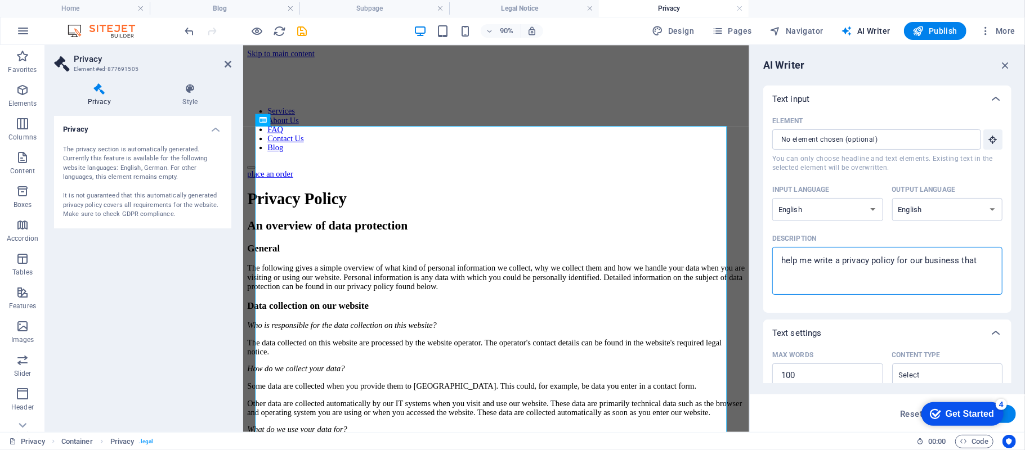
type textarea "x"
type textarea "help me write a privacy policy for our business that"
type textarea "x"
type textarea "help me write a privacy policy for our business that"
type textarea "x"
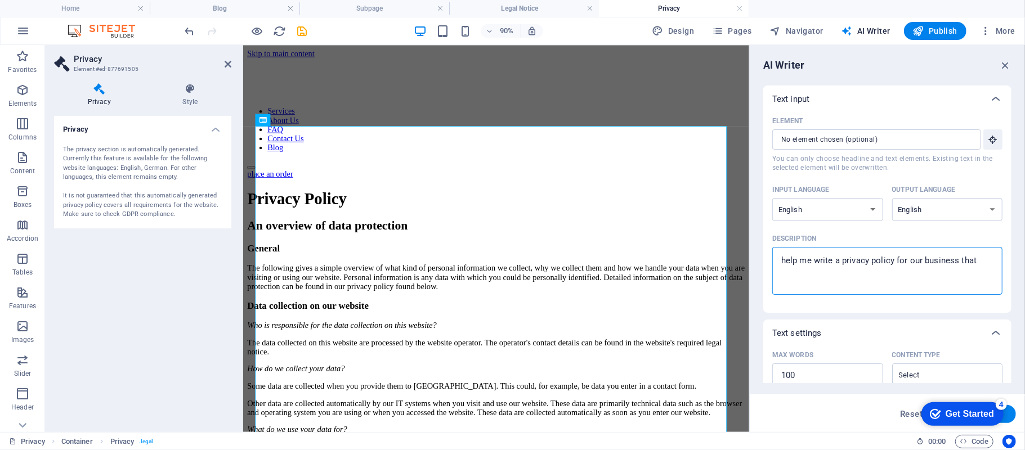
type textarea "help me write a privacy policy for our business tha"
type textarea "x"
type textarea "help me write a privacy policy for our business th"
type textarea "x"
type textarea "help me write a privacy policy for our business t"
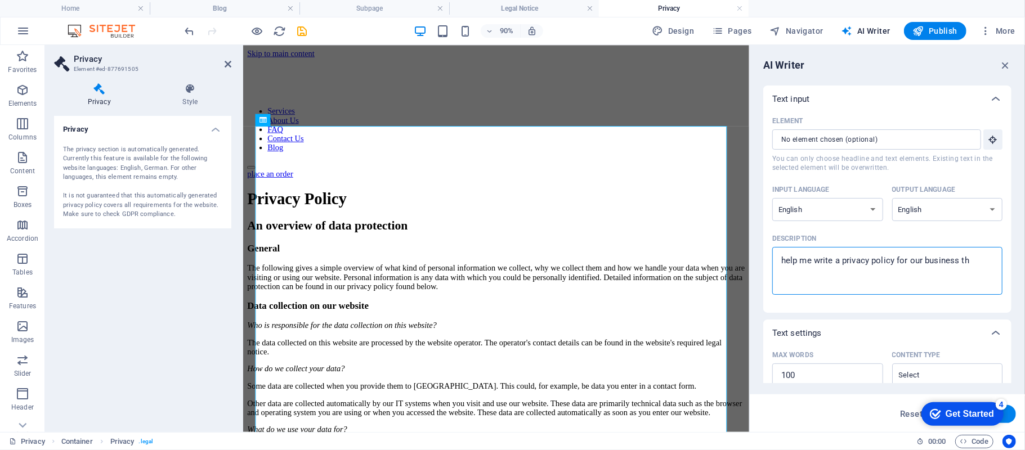
type textarea "x"
type textarea "help me write a privacy policy for our business"
type textarea "x"
type textarea "help me write a privacy policy for our business"
type textarea "x"
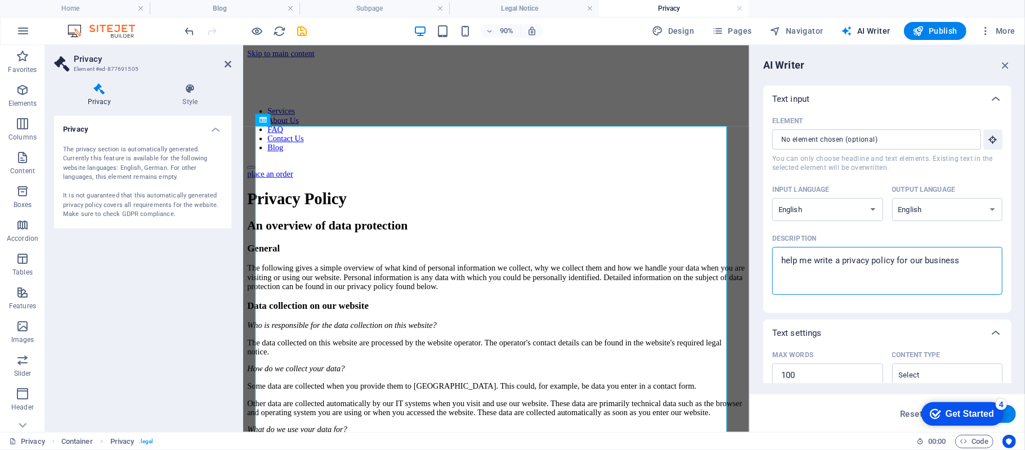
type textarea "help me write a privacy policy for our business,"
type textarea "x"
type textarea "help me write a privacy policy for our business,"
type textarea "x"
type textarea "help me write a privacy policy for our business, w"
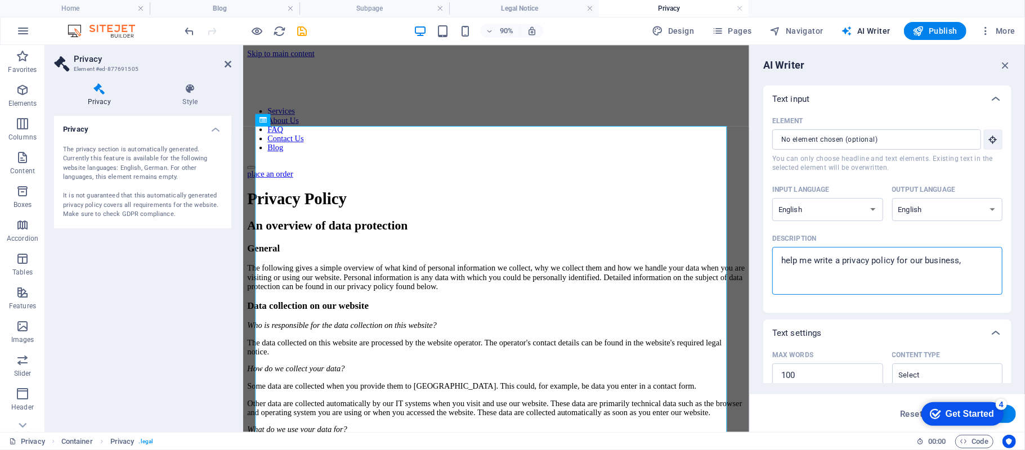
type textarea "x"
type textarea "help me write a privacy policy for our business, we"
type textarea "x"
type textarea "help me write a privacy policy for our business, we"
type textarea "x"
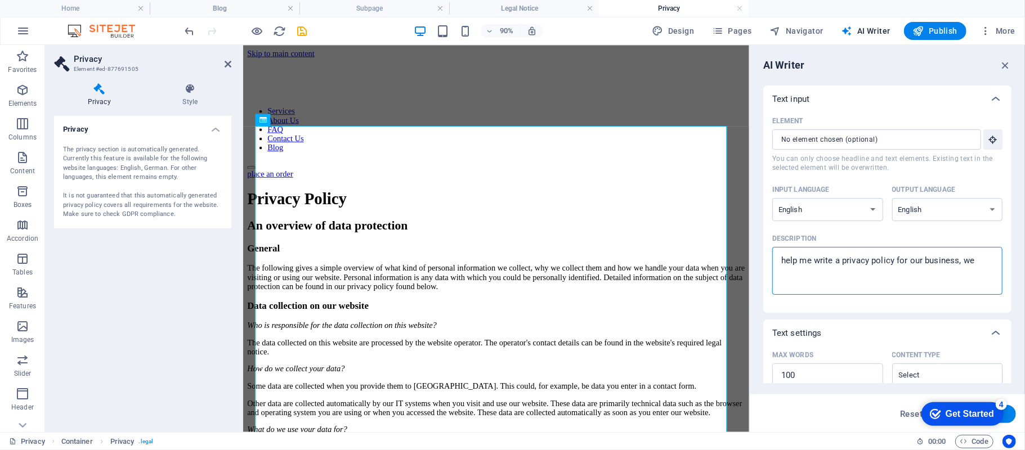
type textarea "help me write a privacy policy for our business, we s"
type textarea "x"
type textarea "help me write a privacy policy for our business, we se"
type textarea "x"
type textarea "help me write a privacy policy for our business, we sel"
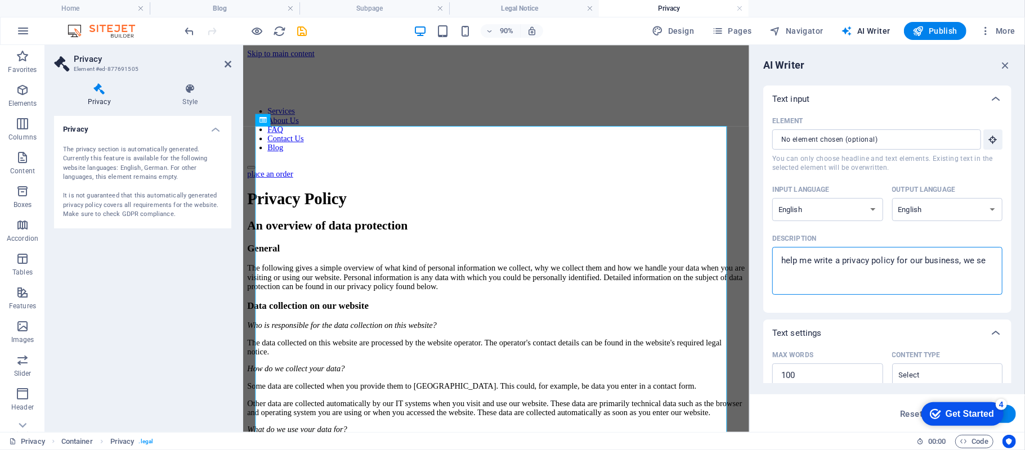
type textarea "x"
type textarea "help me write a privacy policy for our business, we sell"
type textarea "x"
type textarea "help me write a privacy policy for our business, we sell"
type textarea "x"
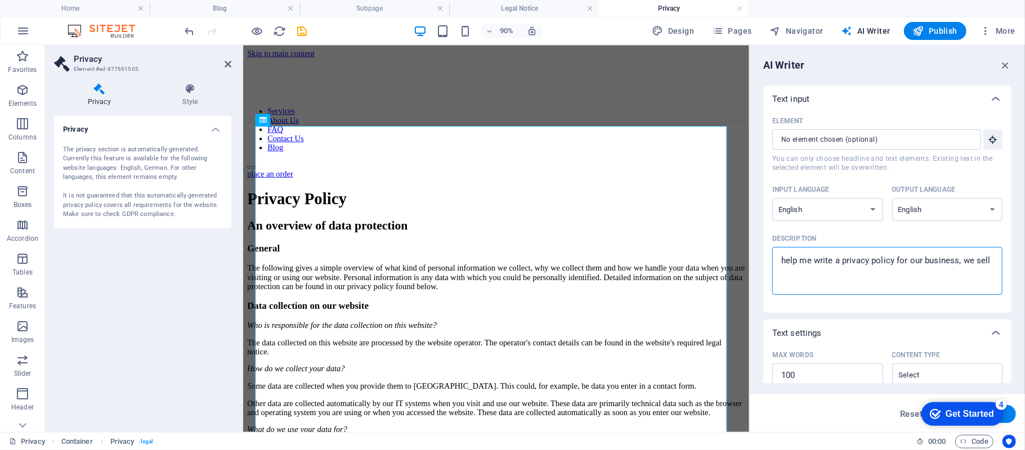
type textarea "help me write a privacy policy for our business, we sell l"
type textarea "x"
type textarea "help me write a privacy policy for our business, we sell la"
type textarea "x"
type textarea "help me write a privacy policy for our business, we sell lap"
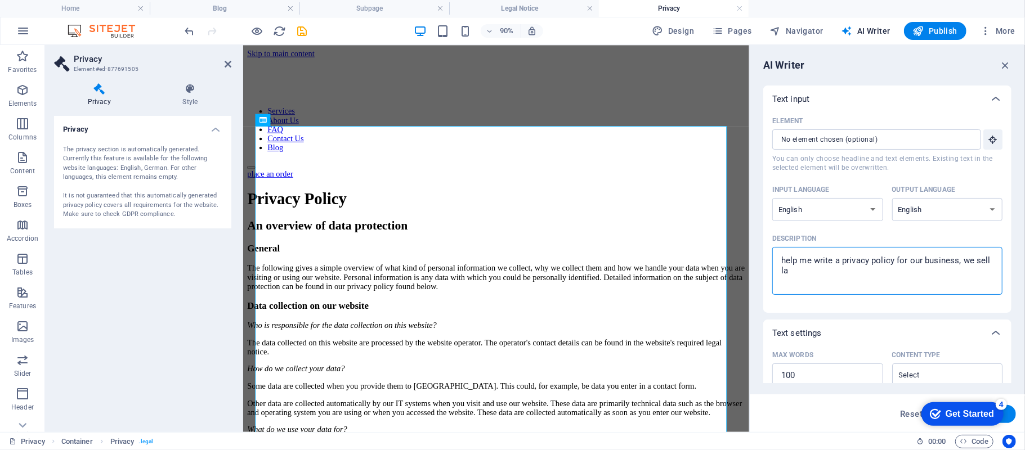
type textarea "x"
type textarea "help me write a privacy policy for our business, we sell lapt"
type textarea "x"
type textarea "help me write a privacy policy for our business, we sell lapto"
type textarea "x"
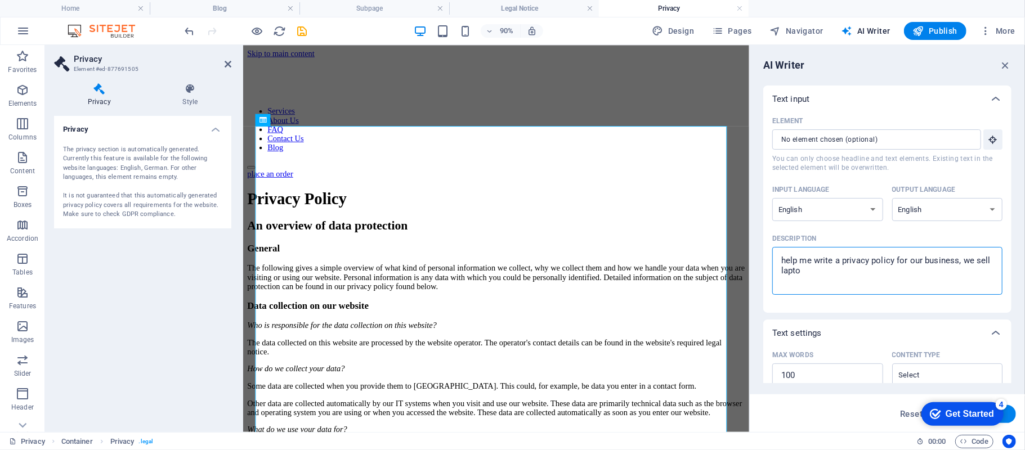
type textarea "help me write a privacy policy for our business, we sell laptop"
type textarea "x"
type textarea "help me write a privacy policy for our business, we sell laptops"
type textarea "x"
type textarea "help me write a privacy policy for our business, we sell laptops"
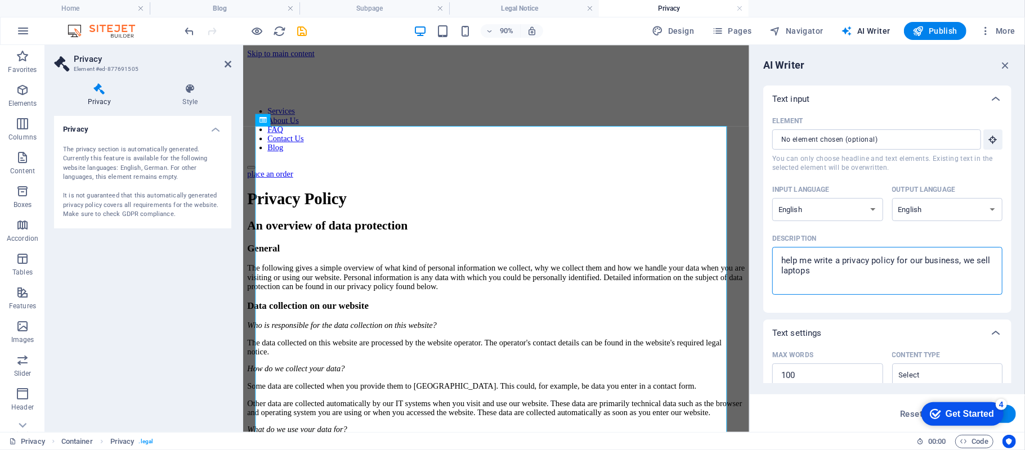
type textarea "x"
type textarea "help me write a privacy policy for our business, we sell laptops a"
type textarea "x"
type textarea "help me write a privacy policy for our business, we sell laptops an"
type textarea "x"
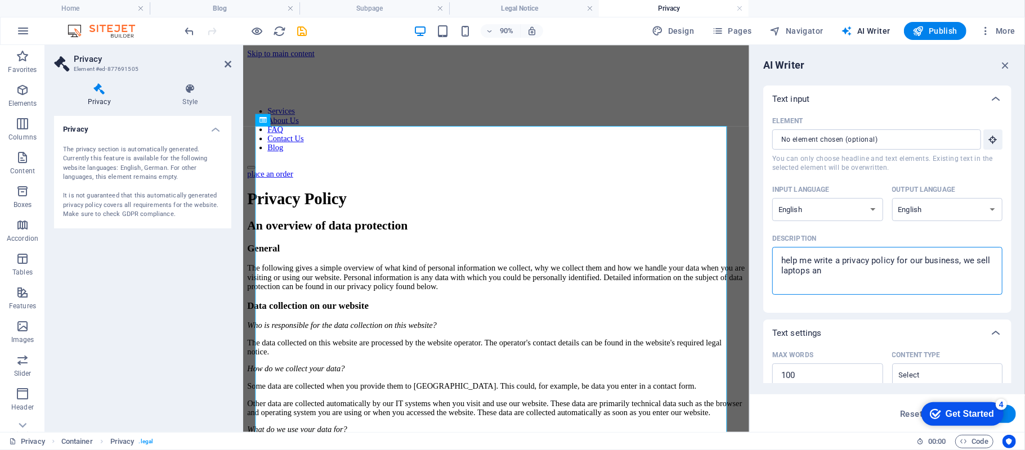
type textarea "help me write a privacy policy for our business, we sell laptops and"
type textarea "x"
type textarea "help me write a privacy policy for our business, we sell laptops and"
type textarea "x"
type textarea "help me write a privacy policy for our business, we sell laptops and p"
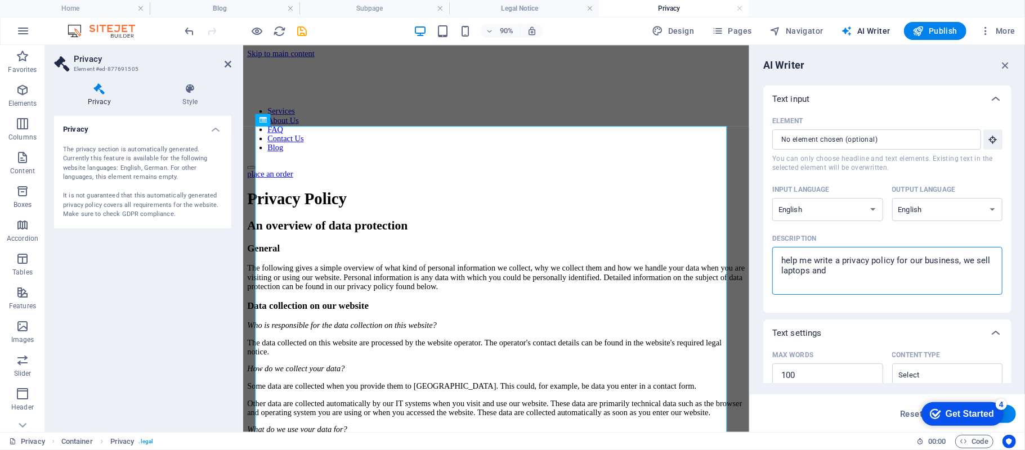
type textarea "x"
type textarea "help me write a privacy policy for our business, we sell laptops and pc"
type textarea "x"
type textarea "help me write a privacy policy for our business, we sell laptops and pc'"
type textarea "x"
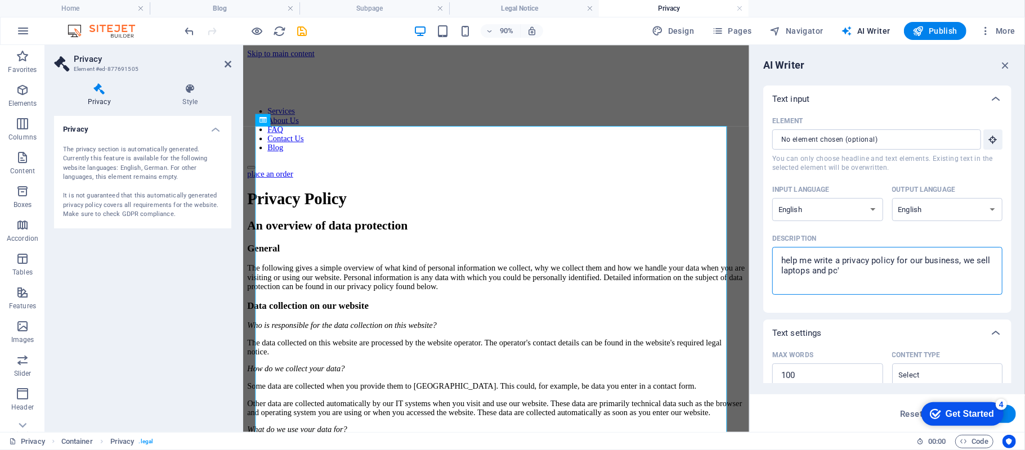
type textarea "help me write a privacy policy for our business, we sell laptops and pc'c"
type textarea "x"
type textarea "help me write a privacy policy for our business, we sell laptops and pc'"
type textarea "x"
type textarea "help me write a privacy policy for our business, we sell laptops and pc's"
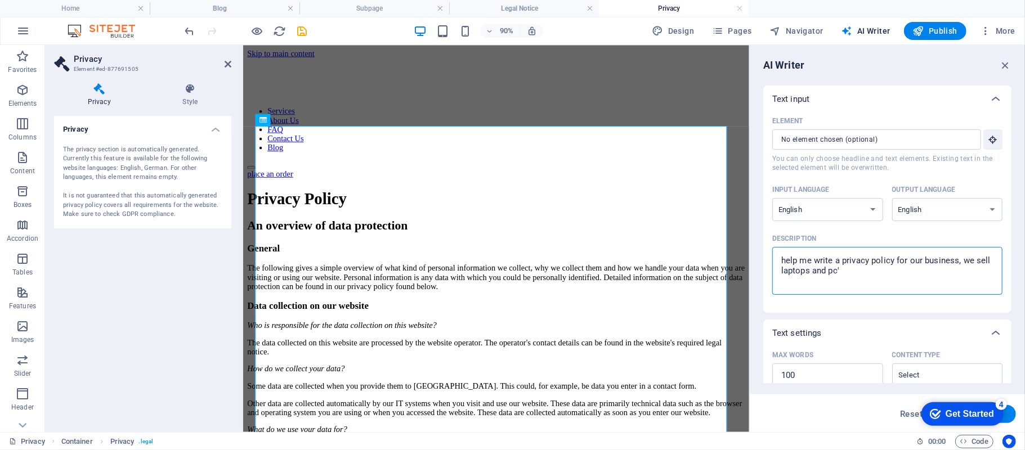
type textarea "x"
type textarea "help me write a privacy policy for our business, we sell laptops and pc's,"
type textarea "x"
type textarea "help me write a privacy policy for our business, we sell laptops and pc's,"
type textarea "x"
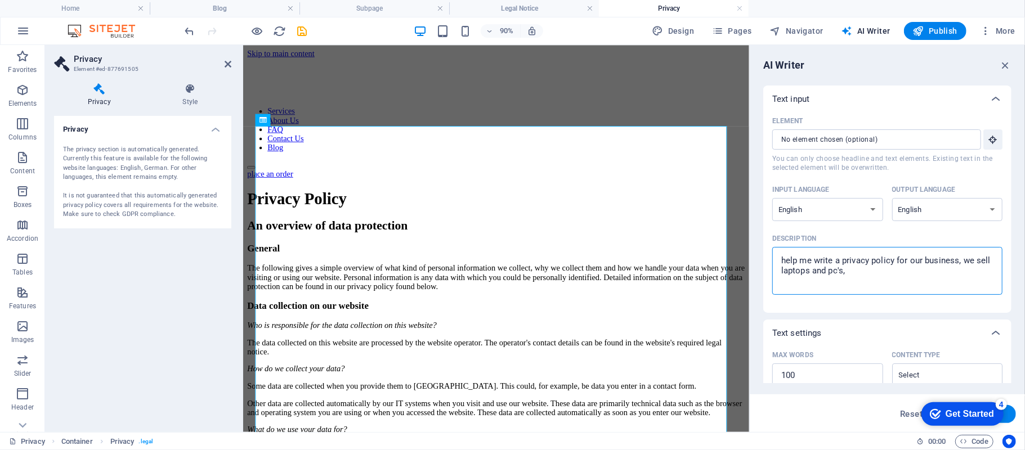
type textarea "help me write a privacy policy for our business, we sell laptops and pc's, a"
type textarea "x"
type textarea "help me write a privacy policy for our business, we sell laptops and pc's, an"
type textarea "x"
type textarea "help me write a privacy policy for our business, we sell laptops and pc's, and"
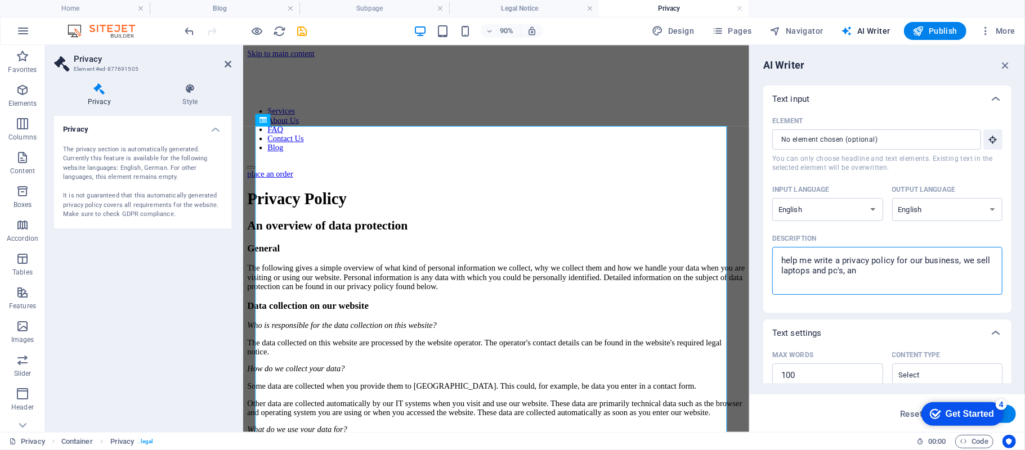
type textarea "x"
type textarea "help me write a privacy policy for our business, we sell laptops and pc's, and"
type textarea "x"
type textarea "help me write a privacy policy for our business, we sell laptops and pc's, and t"
type textarea "x"
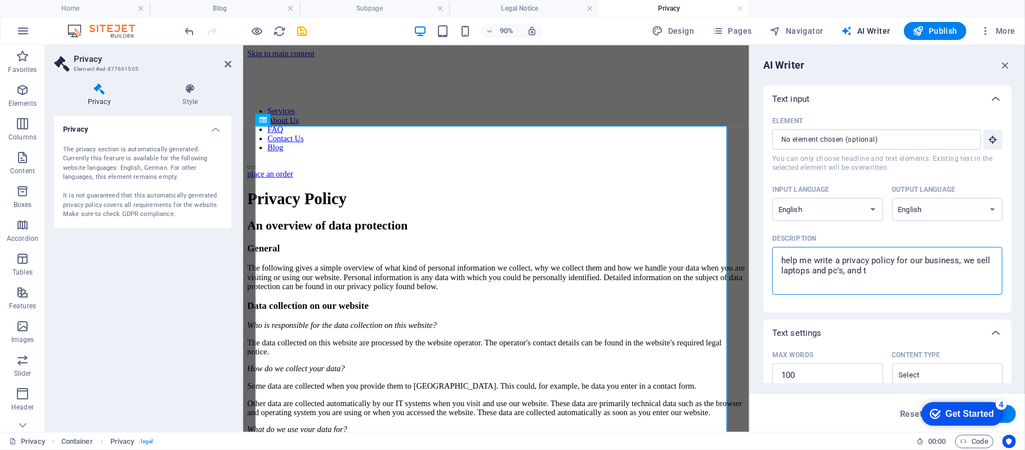
type textarea "help me write a privacy policy for our business, we sell laptops and pc's, and …"
type textarea "x"
type textarea "help me write a privacy policy for our business, we sell laptops and pc's, and …"
type textarea "x"
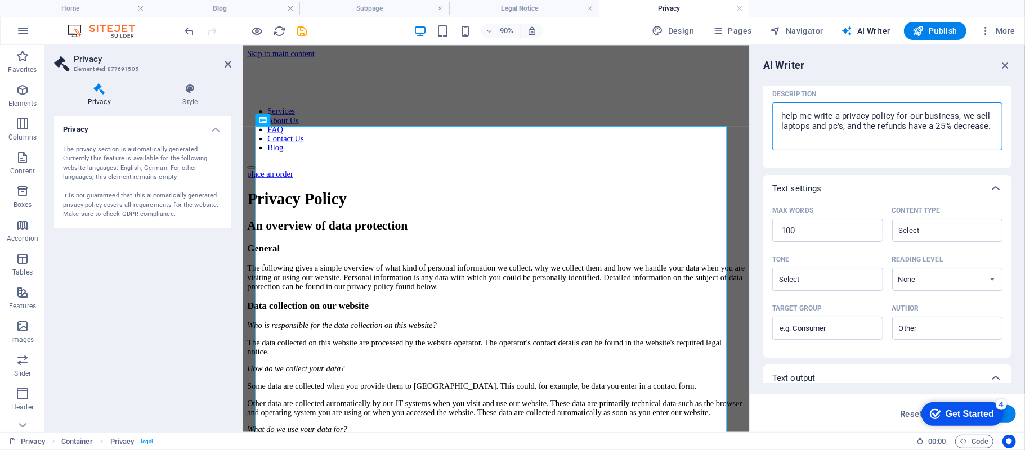
scroll to position [150, 0]
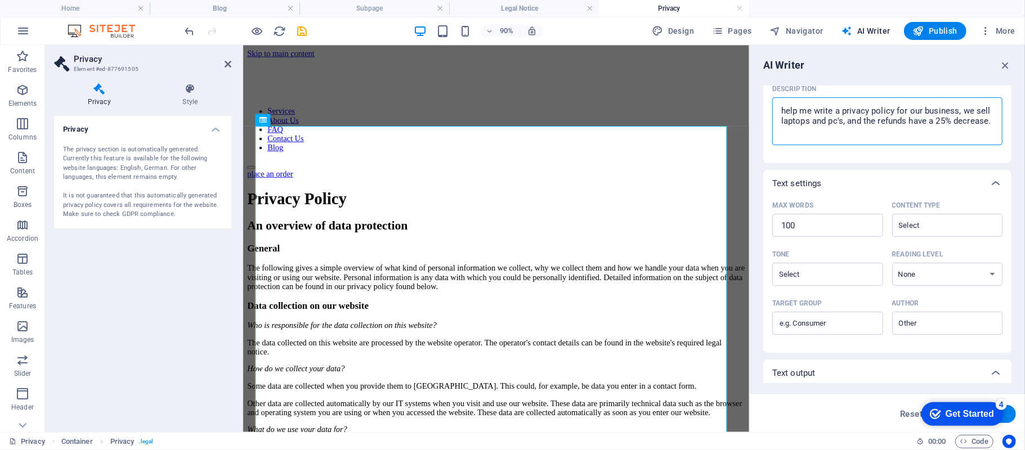
click at [1012, 414] on button "Generate text" at bounding box center [977, 414] width 78 height 18
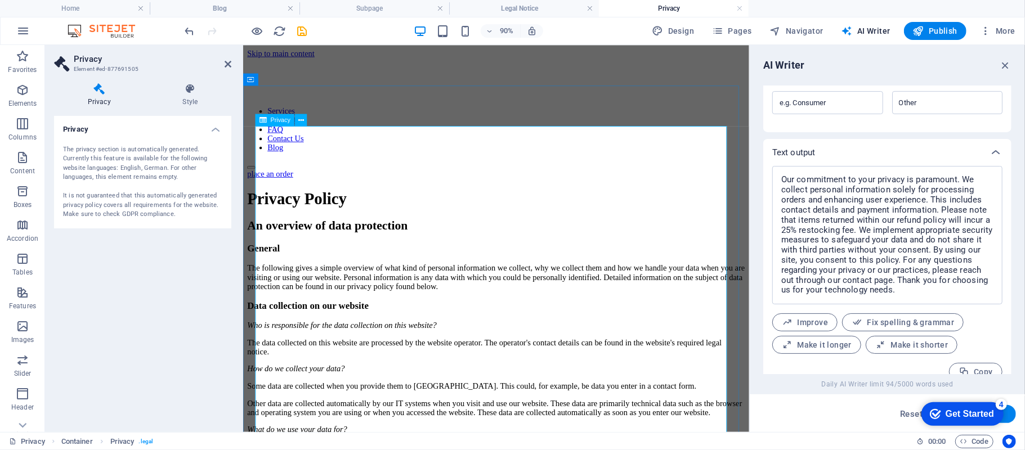
scroll to position [386, 0]
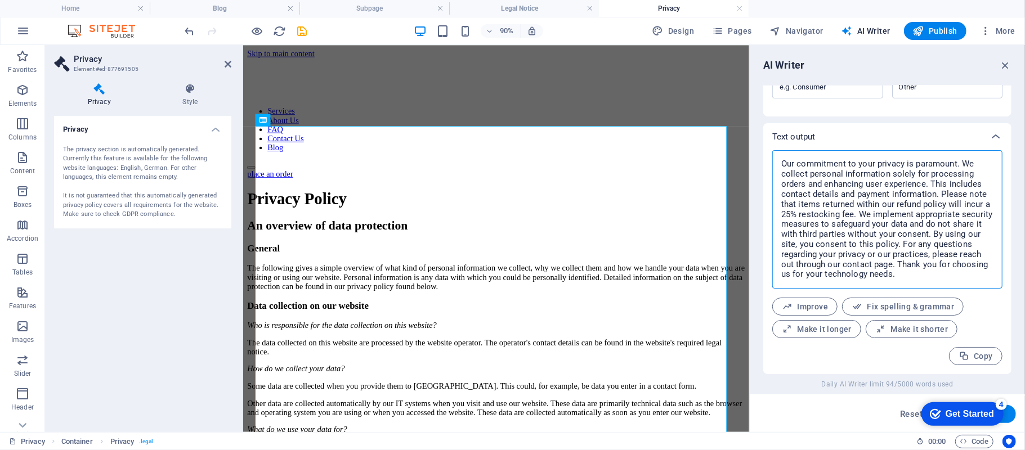
drag, startPoint x: 953, startPoint y: 277, endPoint x: 762, endPoint y: 157, distance: 225.7
click at [762, 157] on div "AI Writer Text input Element ​ You can only choose headline and text elements. …" at bounding box center [887, 238] width 275 height 387
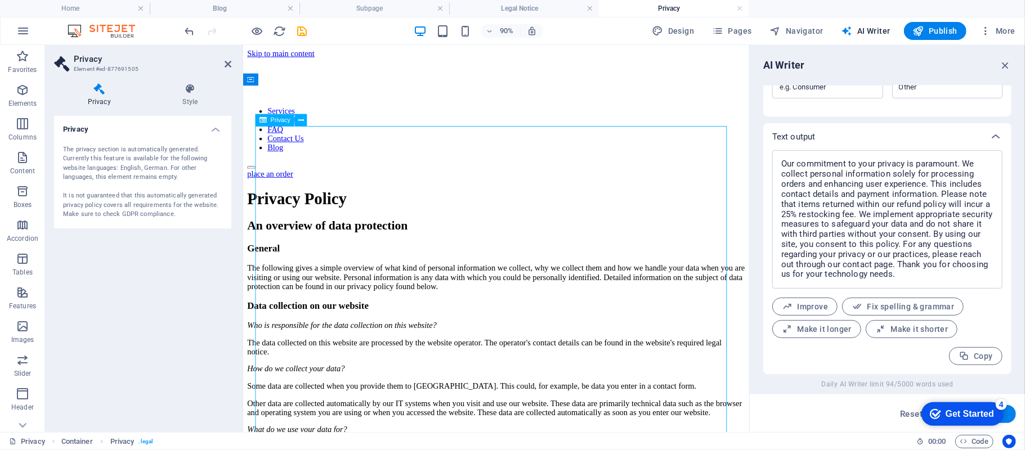
drag, startPoint x: 500, startPoint y: 321, endPoint x: 401, endPoint y: 295, distance: 102.4
click at [194, 79] on div "Privacy Style Privacy The privacy section is automatically generated. Currently…" at bounding box center [142, 253] width 195 height 358
click at [187, 91] on icon at bounding box center [190, 88] width 82 height 11
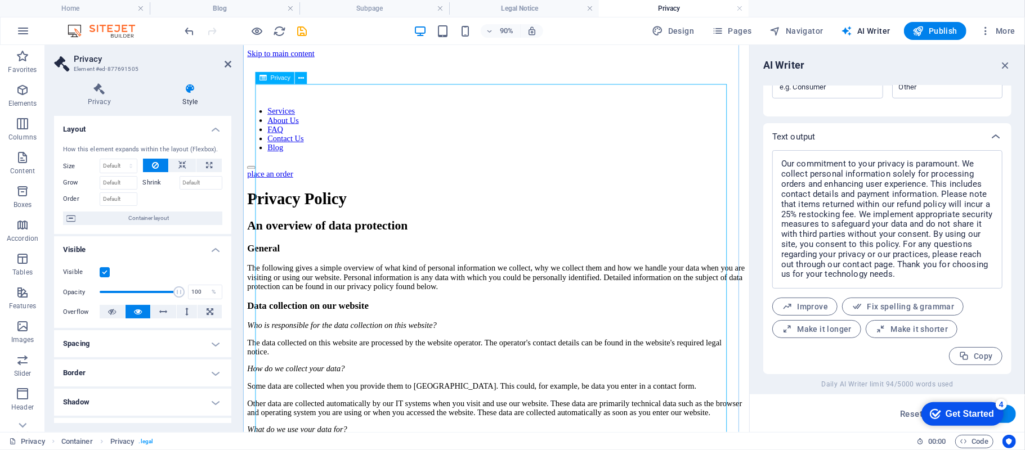
scroll to position [75, 0]
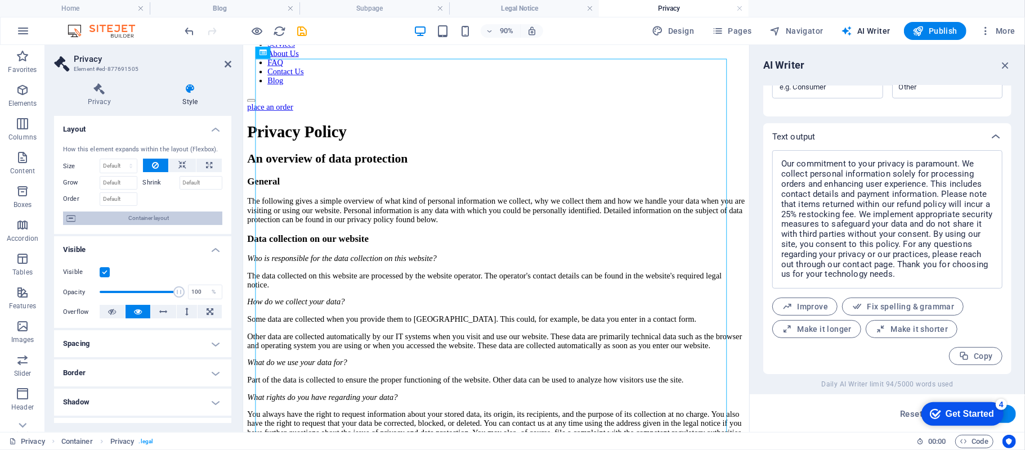
click at [177, 216] on span "Container layout" at bounding box center [149, 219] width 140 height 14
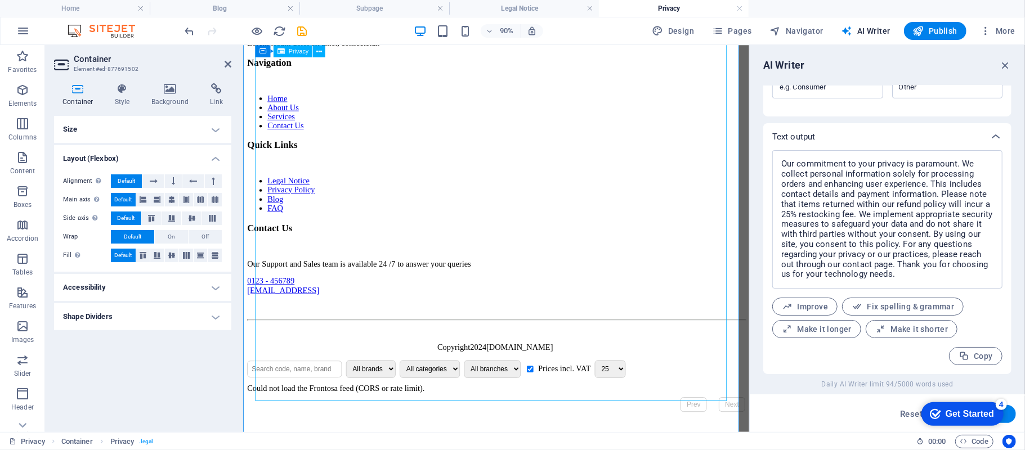
scroll to position [2790, 0]
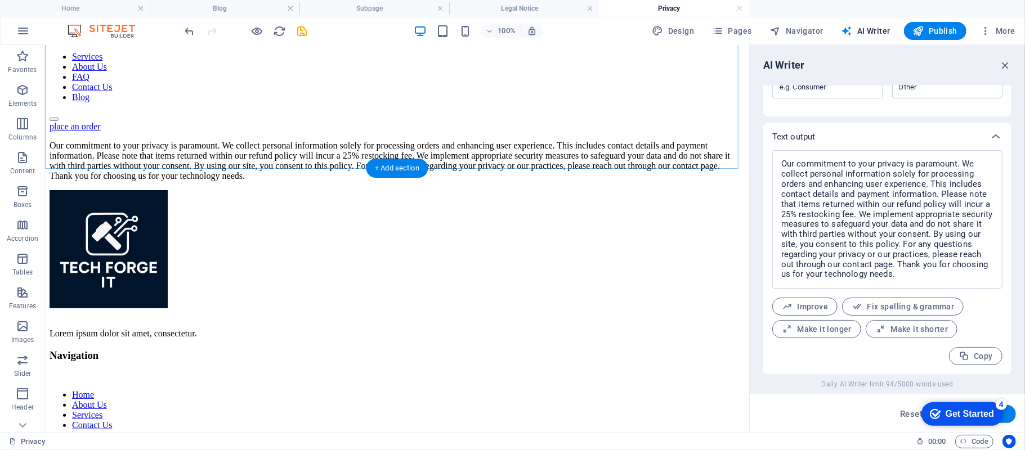
scroll to position [75, 0]
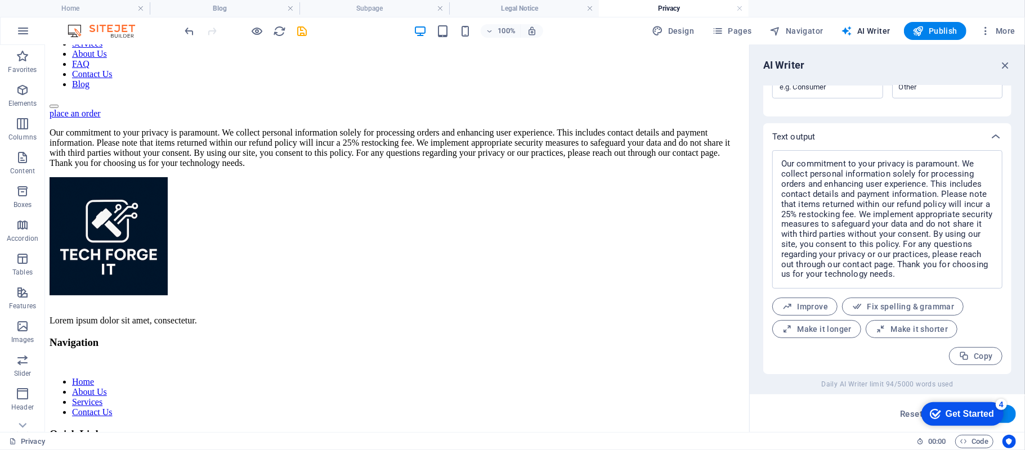
click at [818, 305] on span "Improve" at bounding box center [805, 307] width 46 height 11
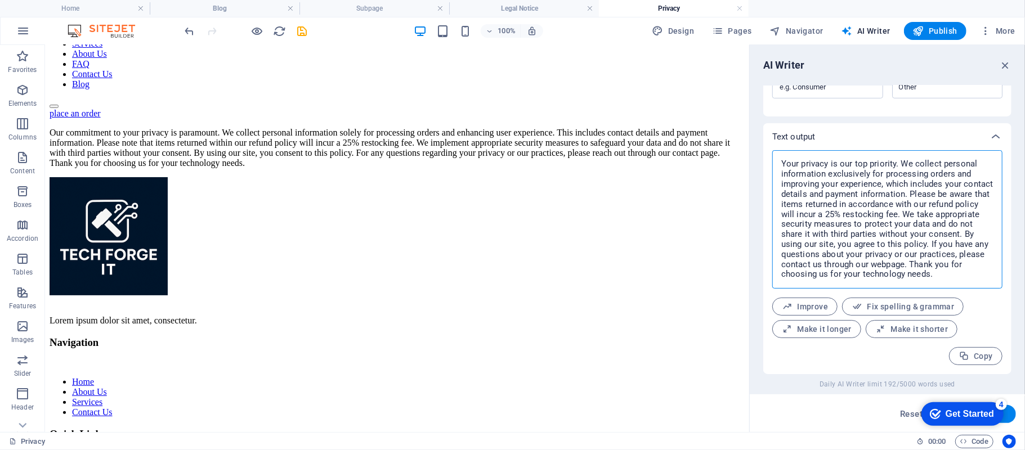
drag, startPoint x: 779, startPoint y: 162, endPoint x: 989, endPoint y: 285, distance: 242.8
click at [989, 285] on div "Your privacy is our top priority. We collect personal information exclusively f…" at bounding box center [887, 219] width 230 height 139
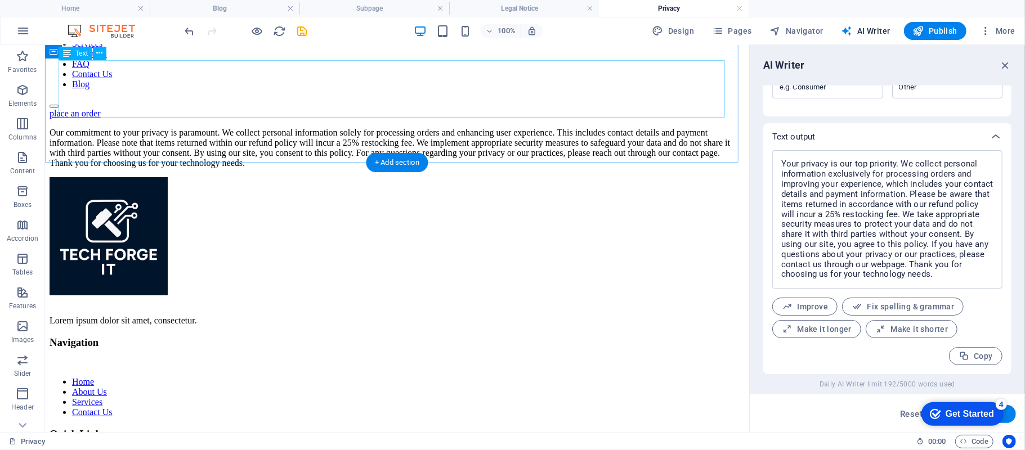
click at [486, 127] on div "Our commitment to your privacy is paramount. We collect personal information so…" at bounding box center [396, 147] width 695 height 41
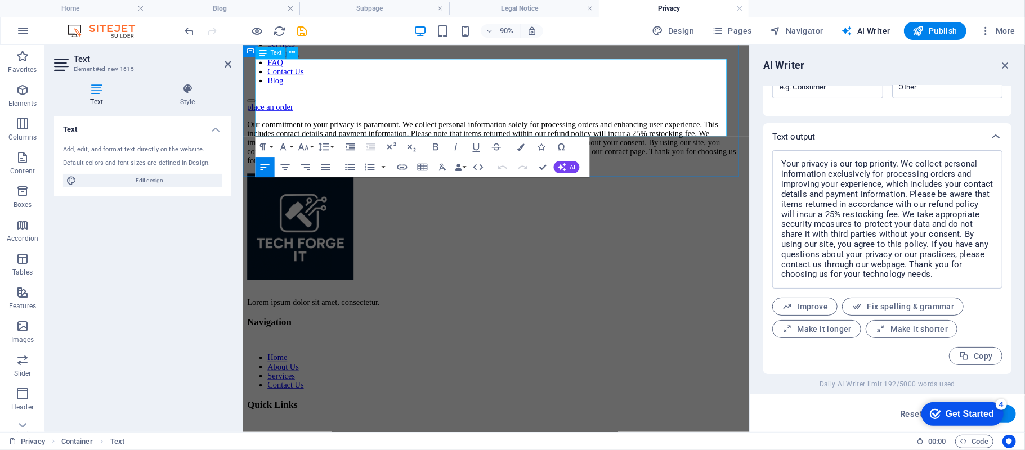
click at [294, 136] on p "Our commitment to your privacy is paramount. We collect personal information so…" at bounding box center [523, 152] width 553 height 51
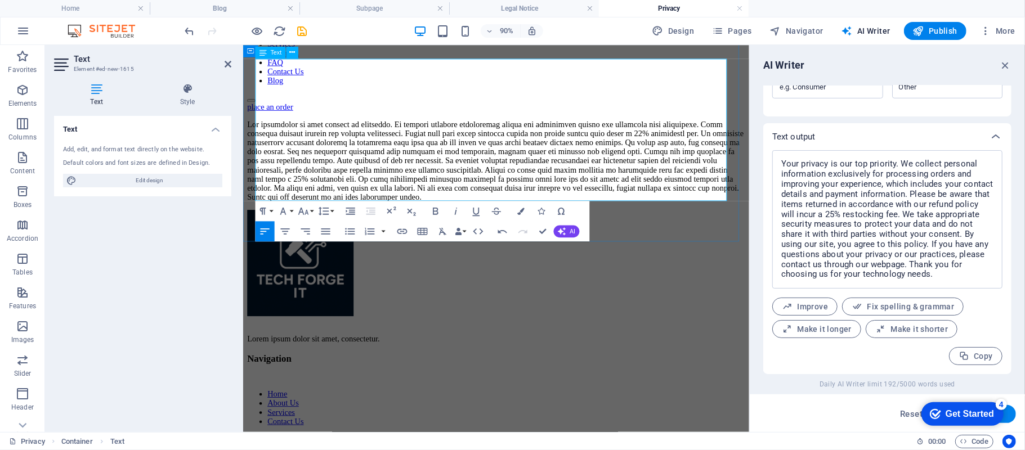
scroll to position [6113, 1]
click at [713, 218] on div "Your privacy is our top priority. We collect personal information exclusively f…" at bounding box center [523, 172] width 553 height 91
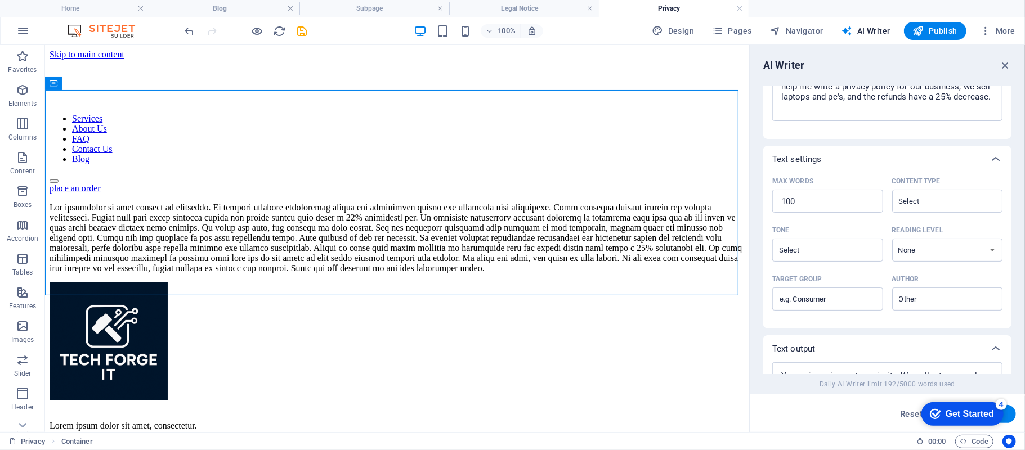
scroll to position [161, 0]
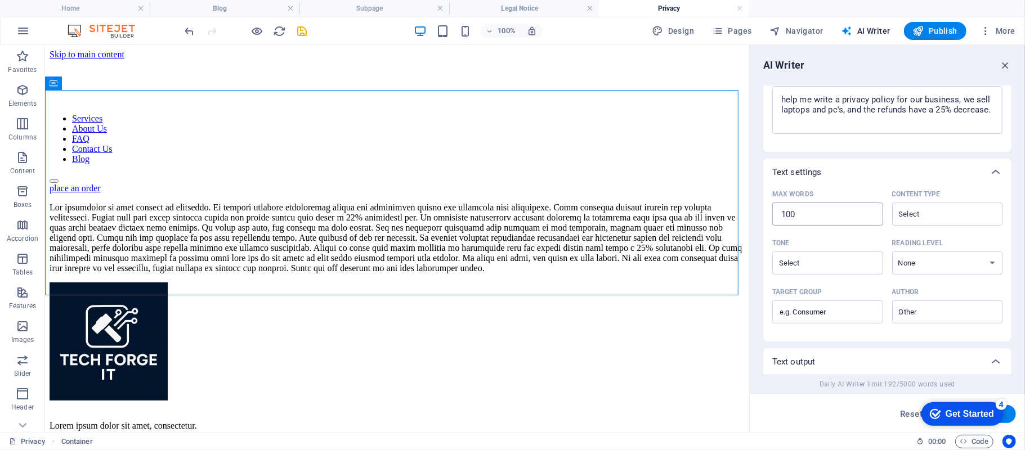
click at [824, 215] on input "100" at bounding box center [827, 214] width 111 height 23
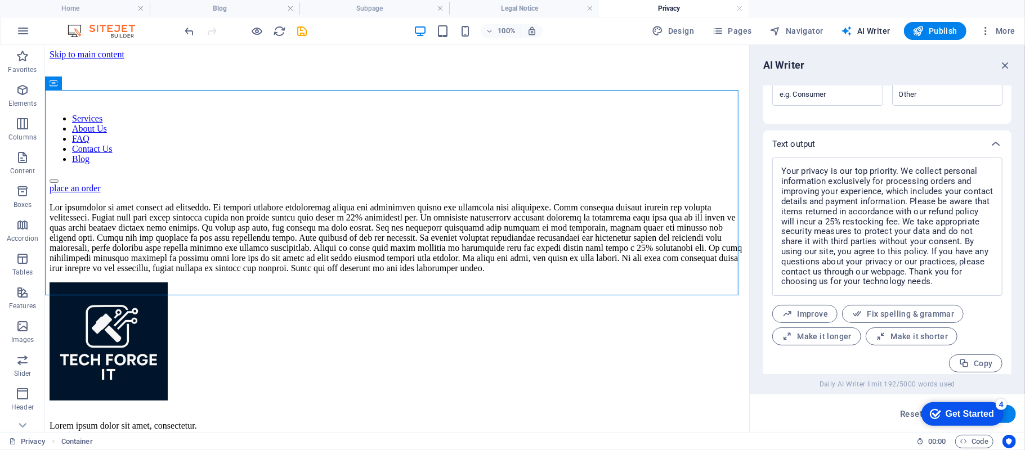
scroll to position [386, 0]
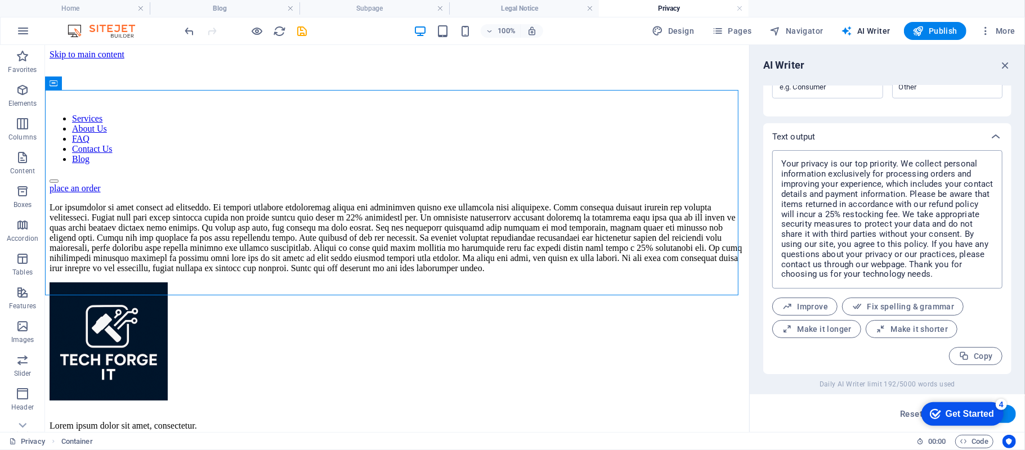
click at [992, 275] on textarea "Your privacy is our top priority. We collect personal information exclusively f…" at bounding box center [887, 219] width 219 height 127
click at [1010, 419] on button "Generate text" at bounding box center [977, 414] width 78 height 18
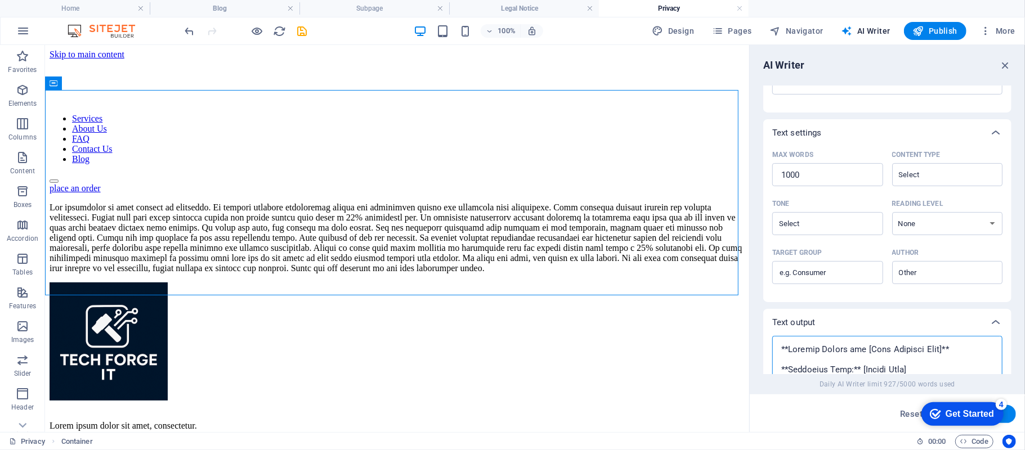
scroll to position [225, 0]
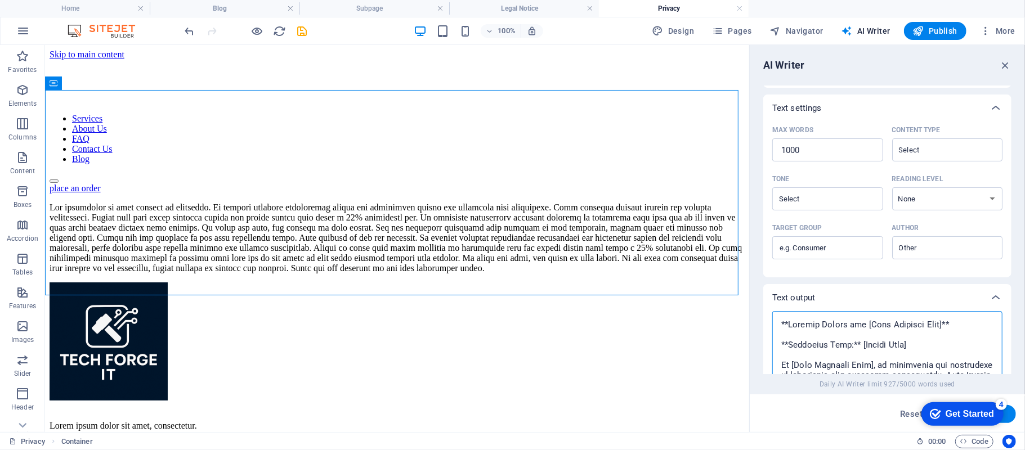
drag, startPoint x: 906, startPoint y: 275, endPoint x: 773, endPoint y: 307, distance: 136.7
click at [773, 307] on div "Text output x ​ Improve Fix spelling & grammar Make it longer Make it shorter C…" at bounding box center [887, 450] width 248 height 333
click at [562, 273] on div at bounding box center [396, 237] width 695 height 71
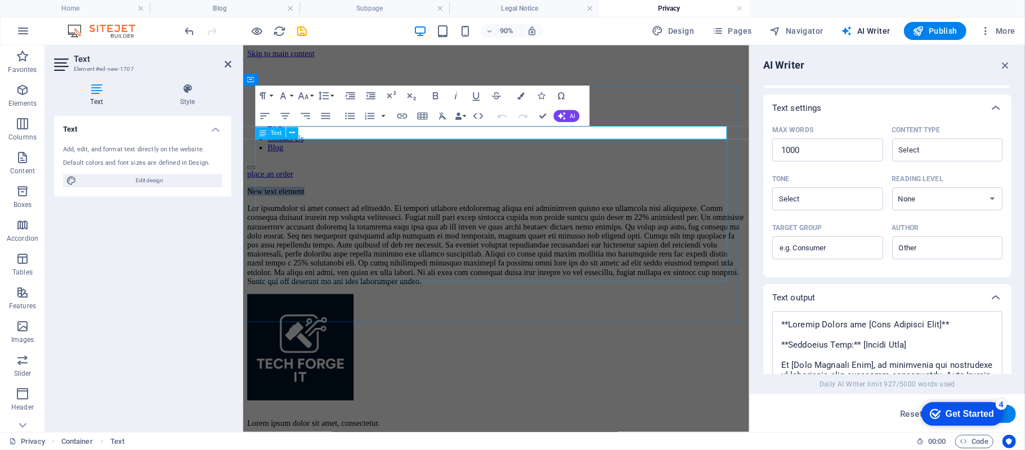
click at [361, 306] on div at bounding box center [523, 266] width 553 height 91
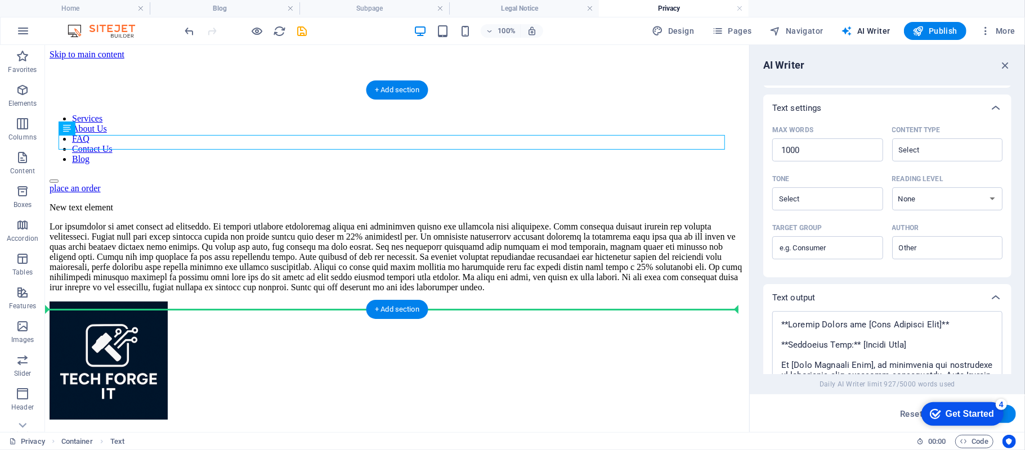
drag, startPoint x: 129, startPoint y: 171, endPoint x: 131, endPoint y: 279, distance: 108.7
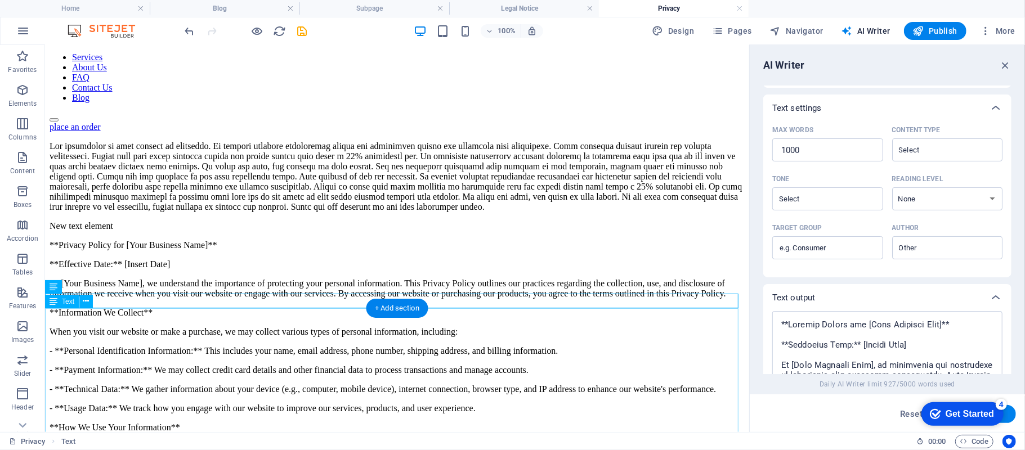
scroll to position [150, 0]
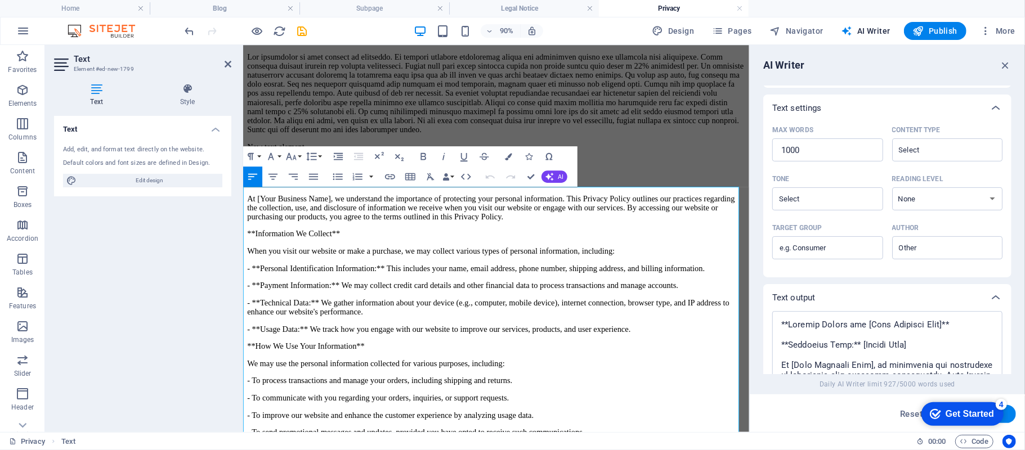
click at [424, 182] on p "**Privacy Policy for [Your Business Name]**" at bounding box center [523, 177] width 553 height 10
